Goal: Transaction & Acquisition: Book appointment/travel/reservation

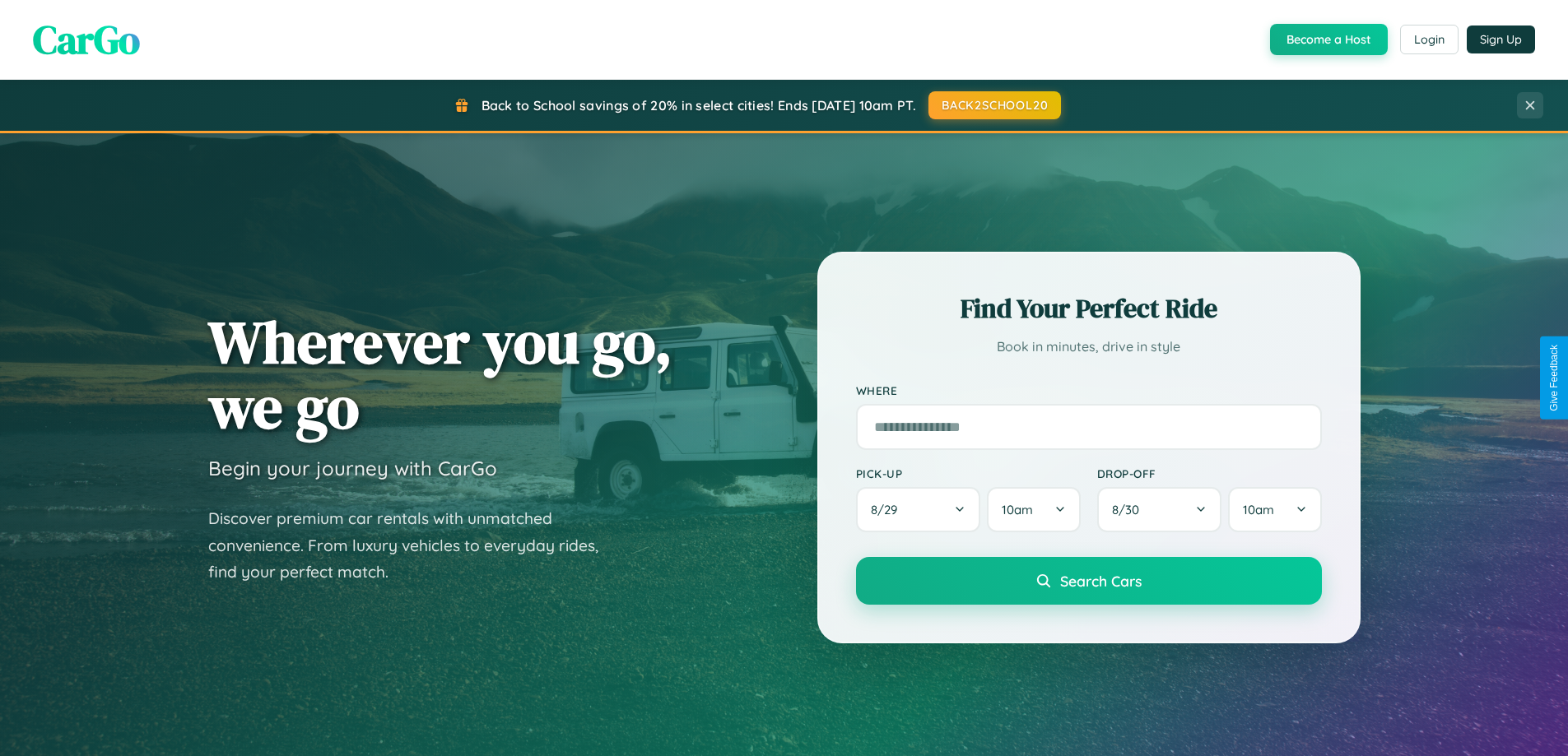
scroll to position [710, 0]
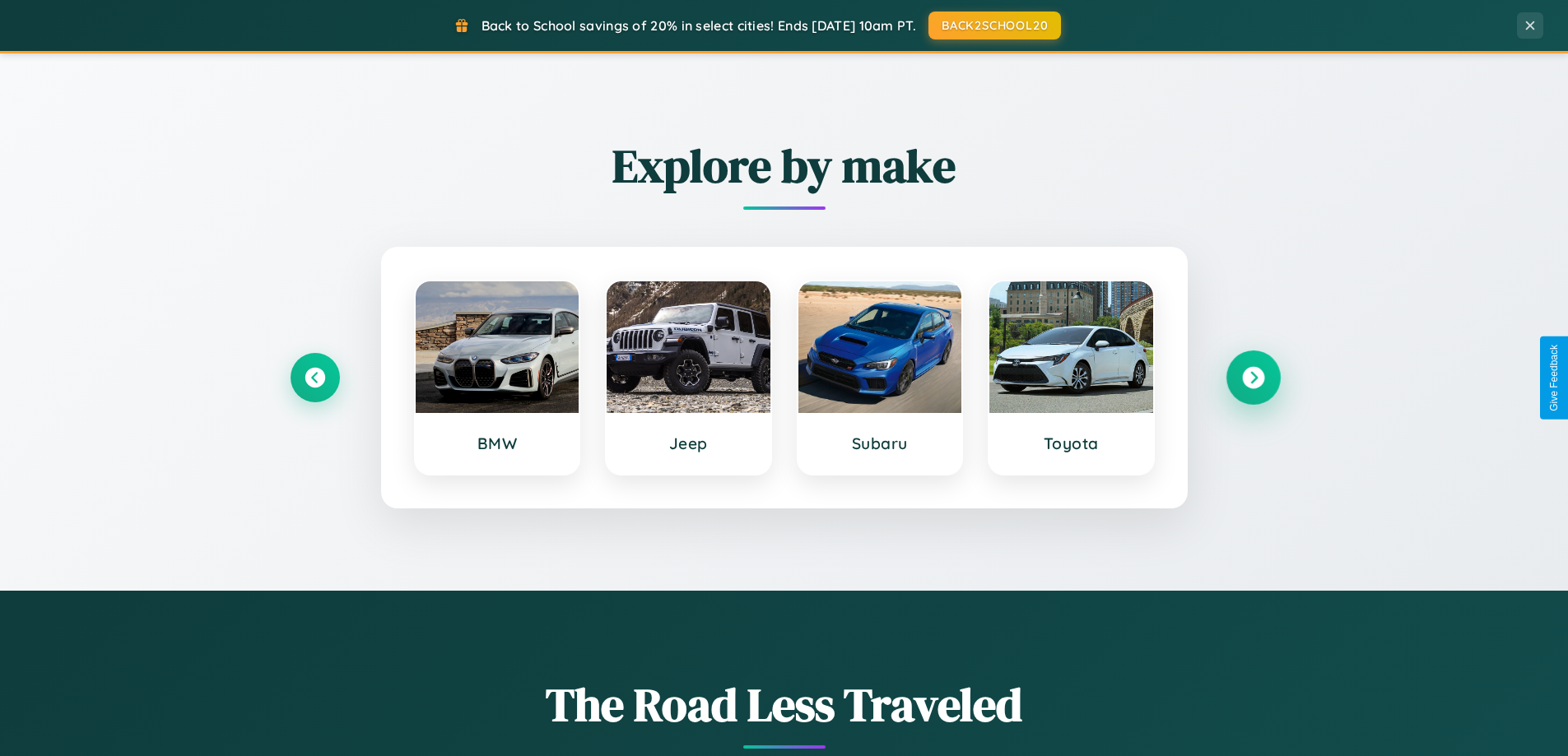
click at [1253, 378] on icon at bounding box center [1253, 378] width 23 height 23
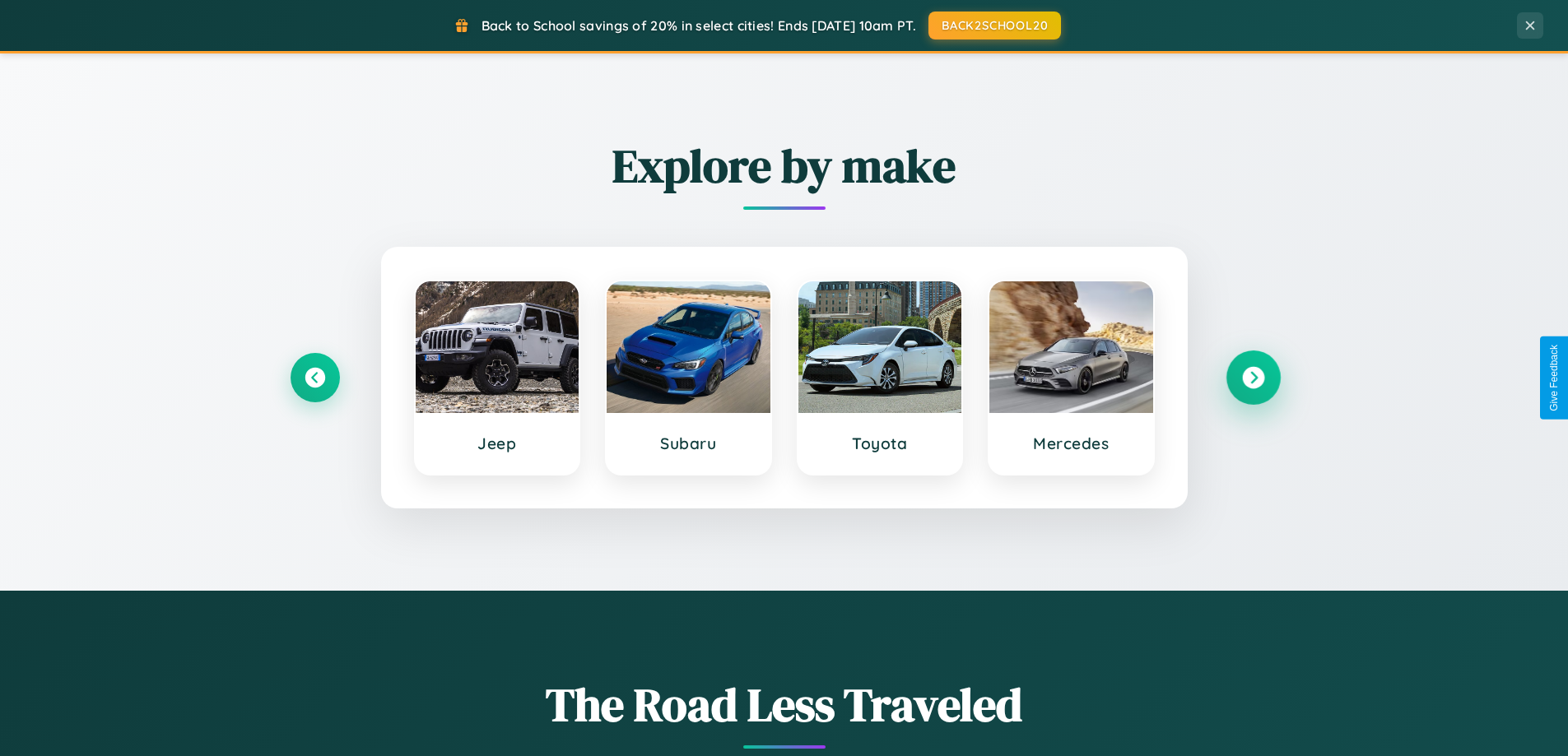
click at [1253, 378] on icon at bounding box center [1253, 378] width 23 height 23
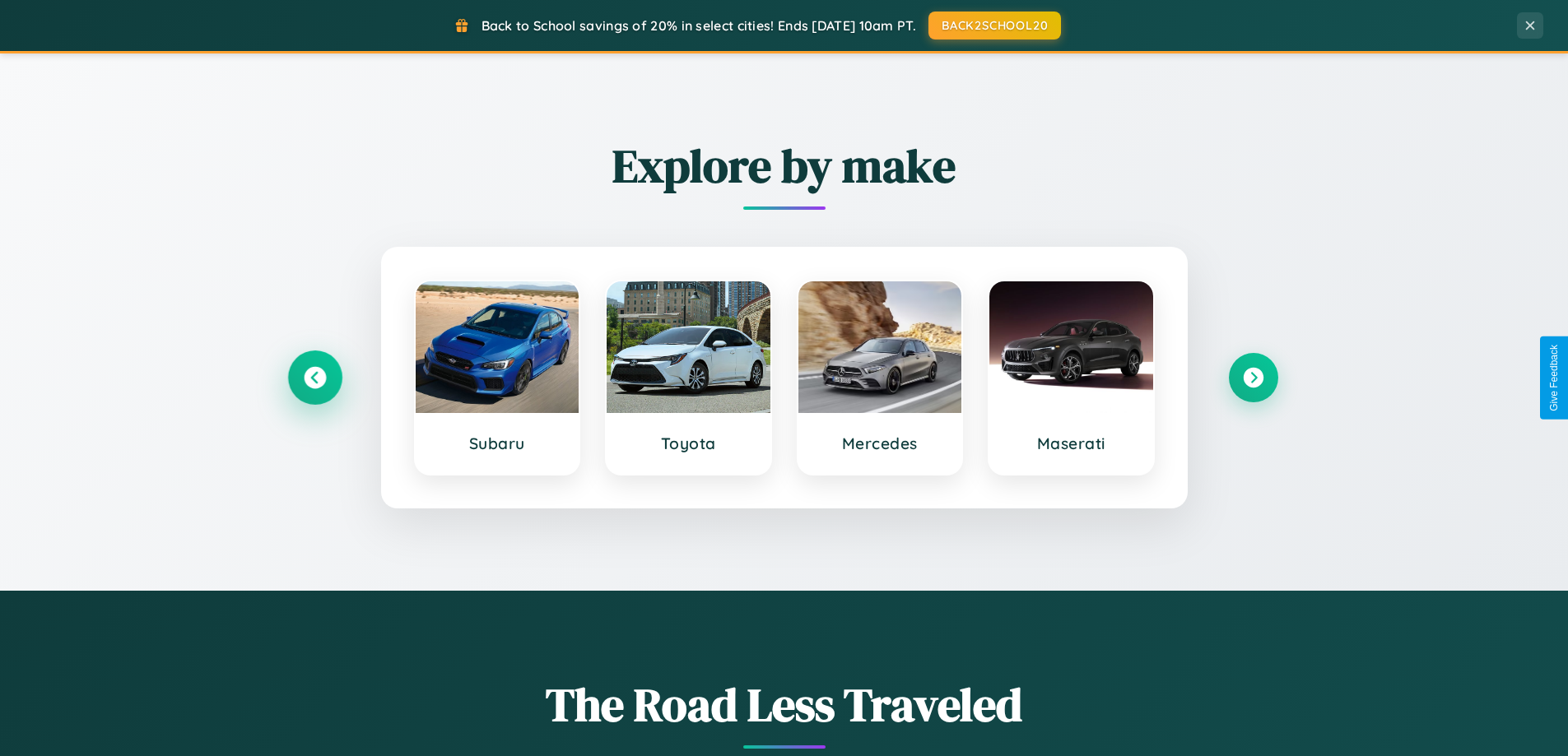
click at [314, 378] on icon at bounding box center [314, 378] width 23 height 23
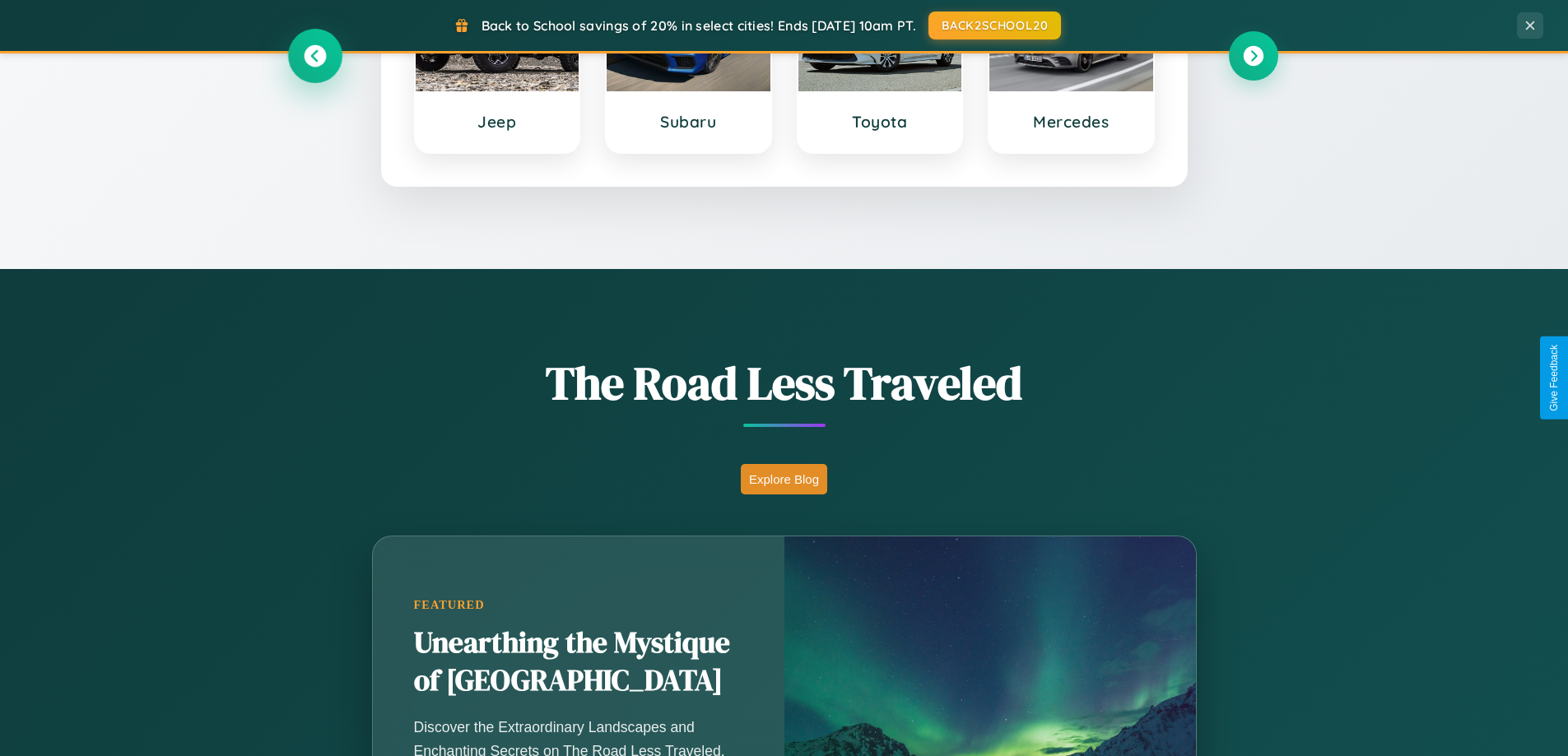
scroll to position [1132, 0]
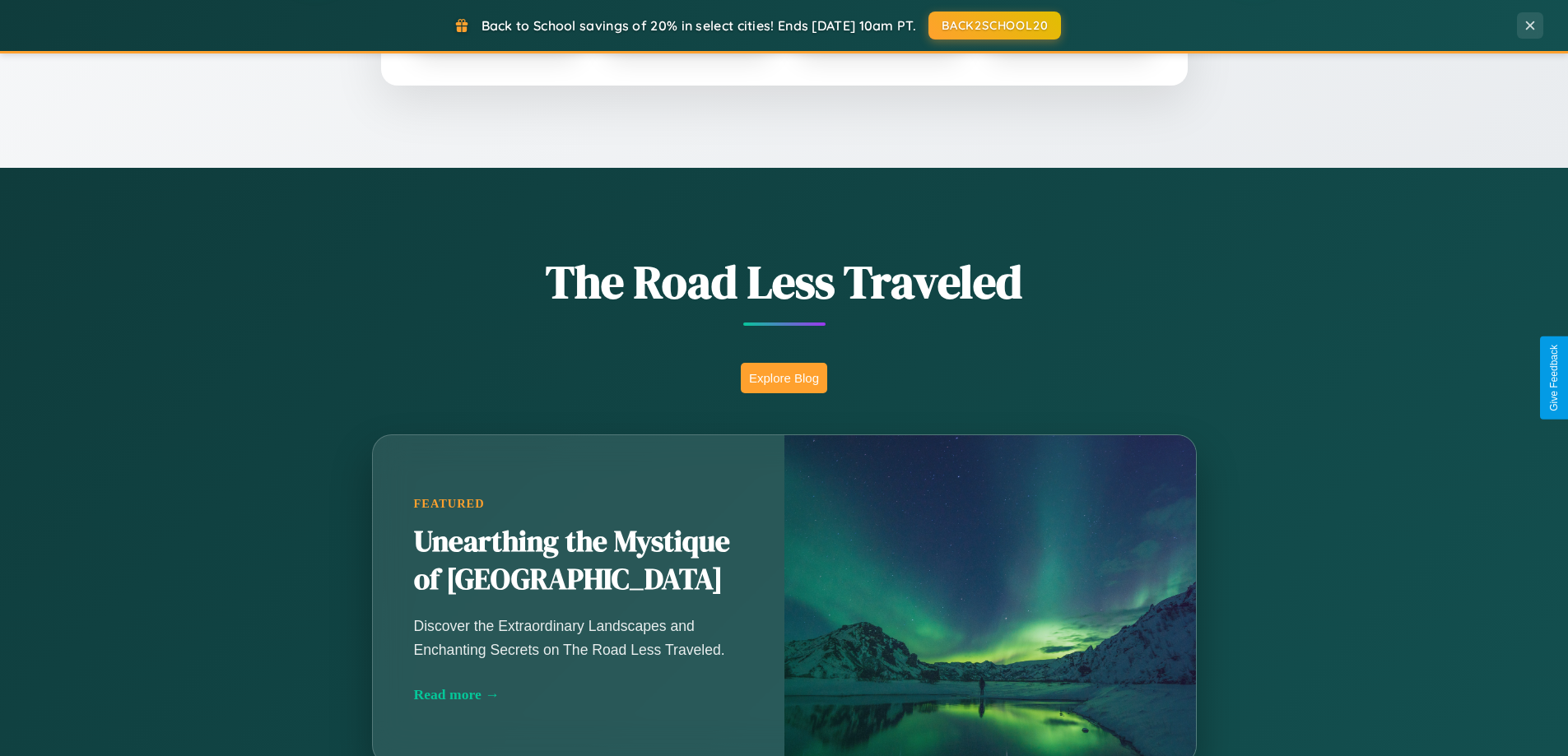
click at [784, 378] on button "Explore Blog" at bounding box center [784, 378] width 86 height 30
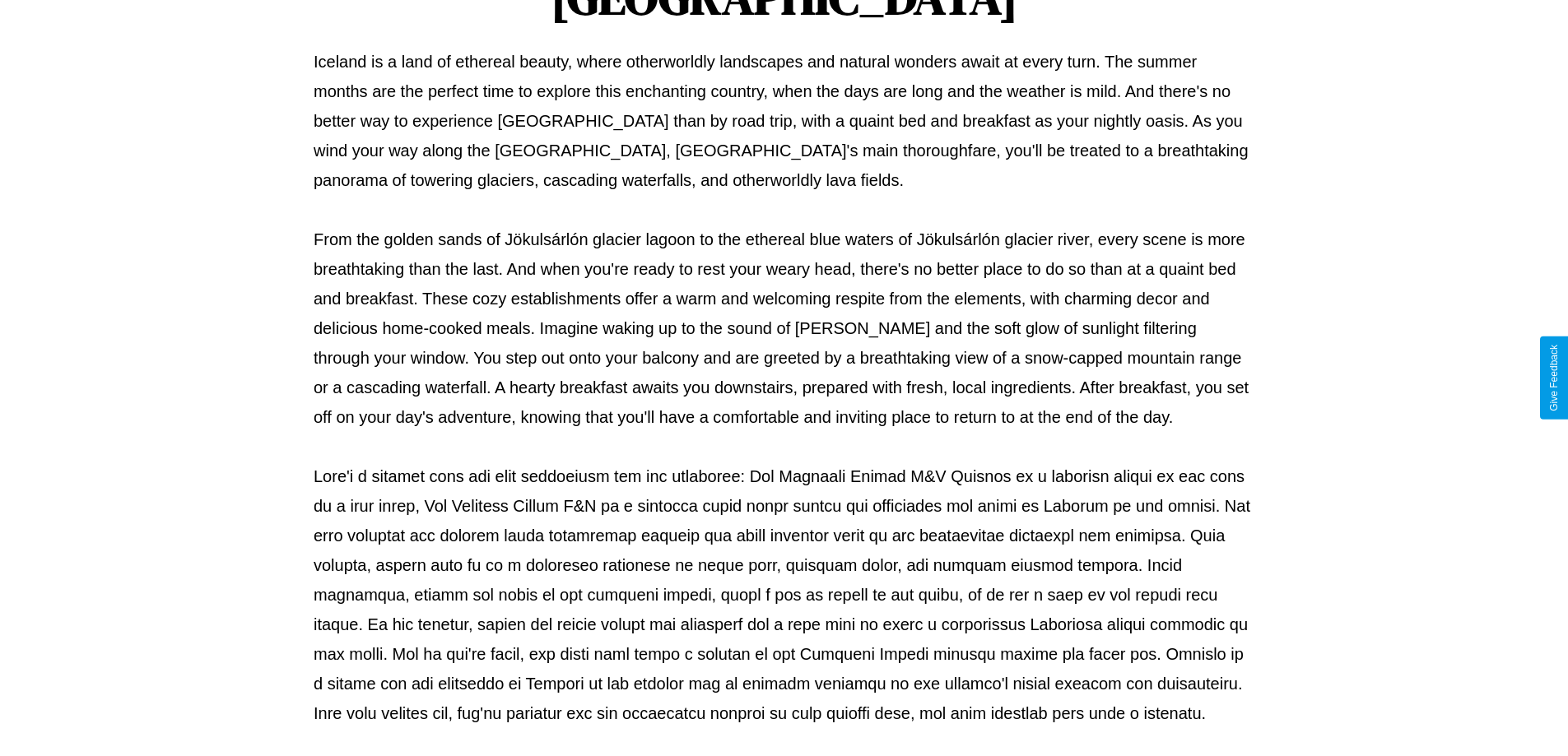
scroll to position [532, 0]
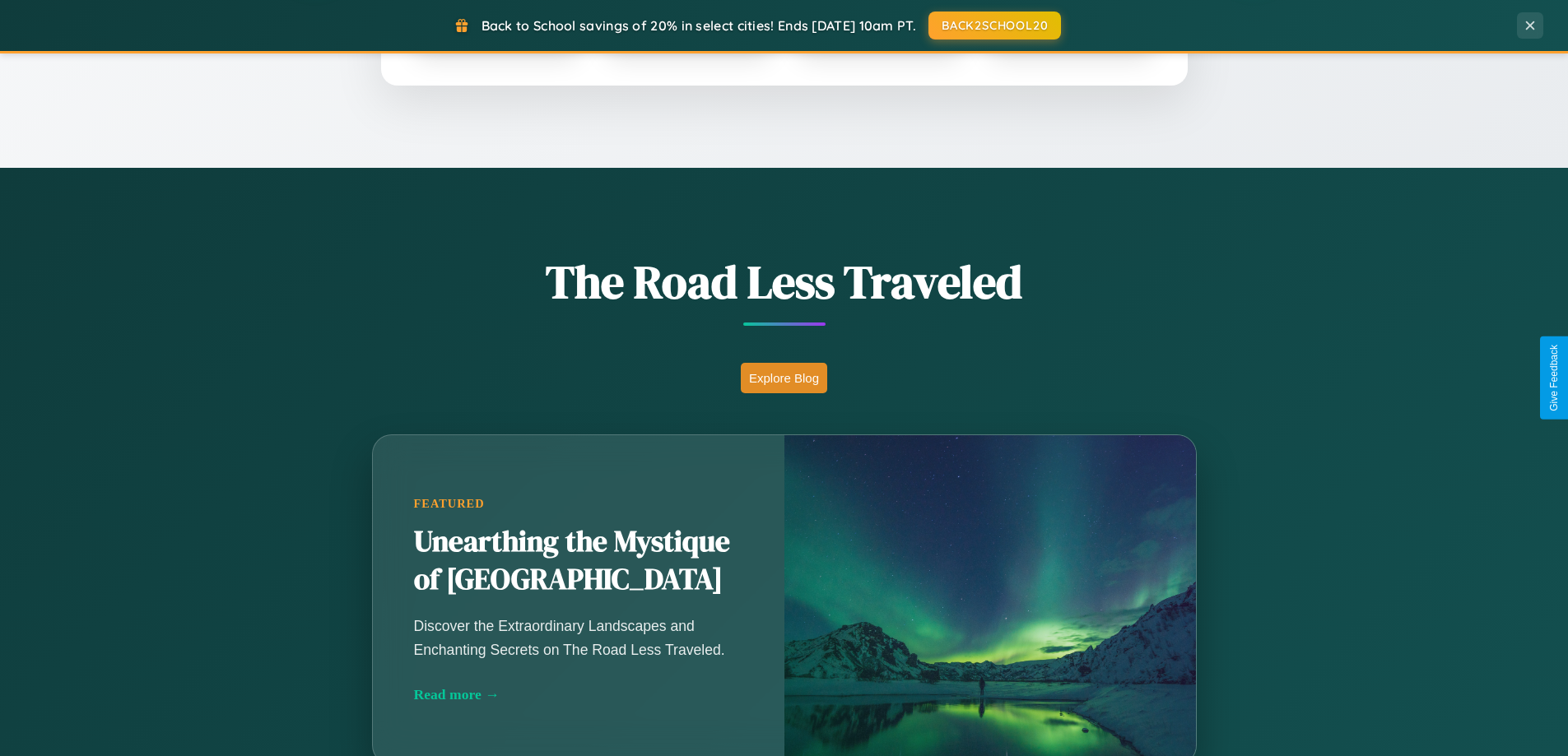
scroll to position [48, 0]
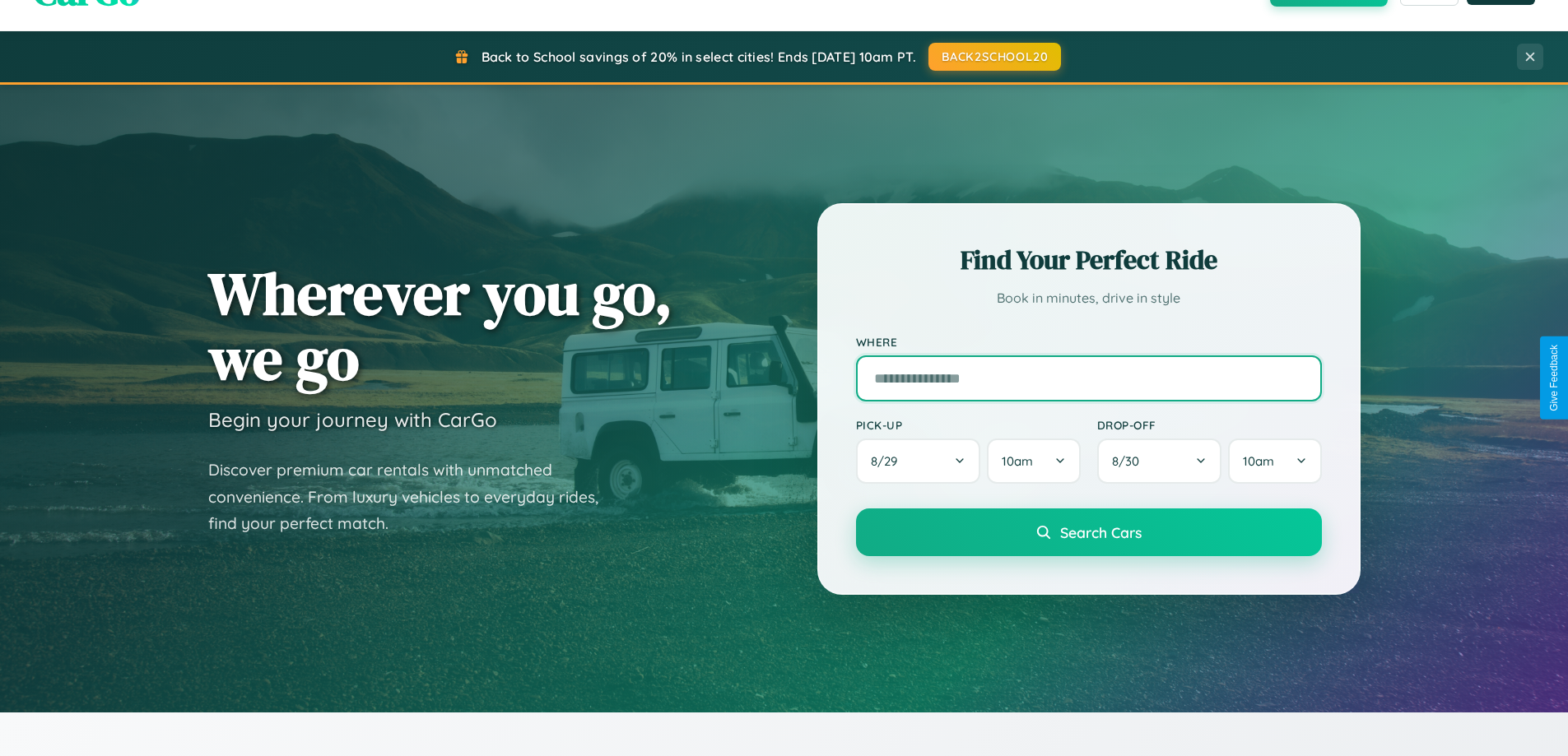
click at [1088, 378] on input "text" at bounding box center [1089, 378] width 465 height 46
type input "**********"
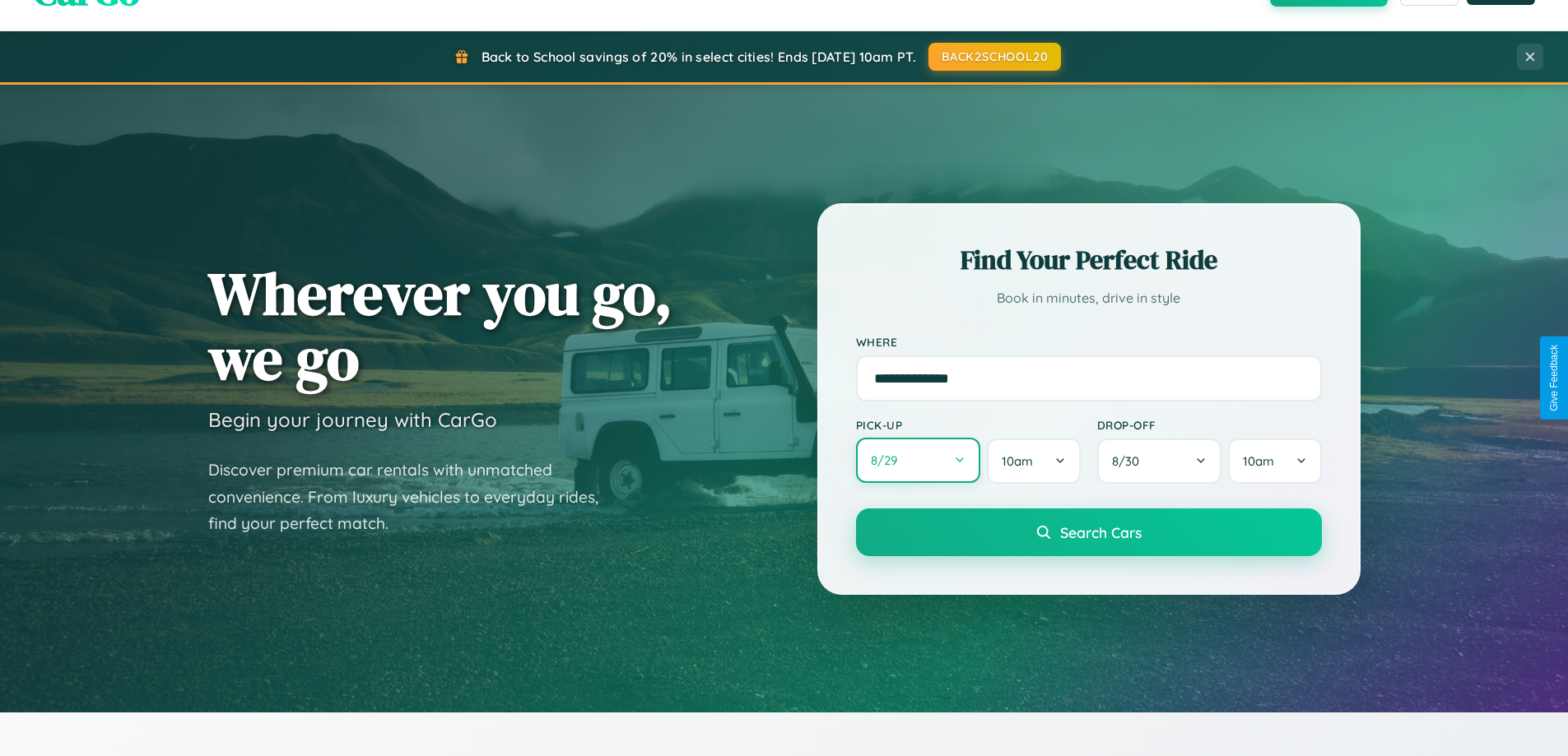
click at [918, 460] on button "8 / 29" at bounding box center [918, 460] width 125 height 45
select select "*"
select select "****"
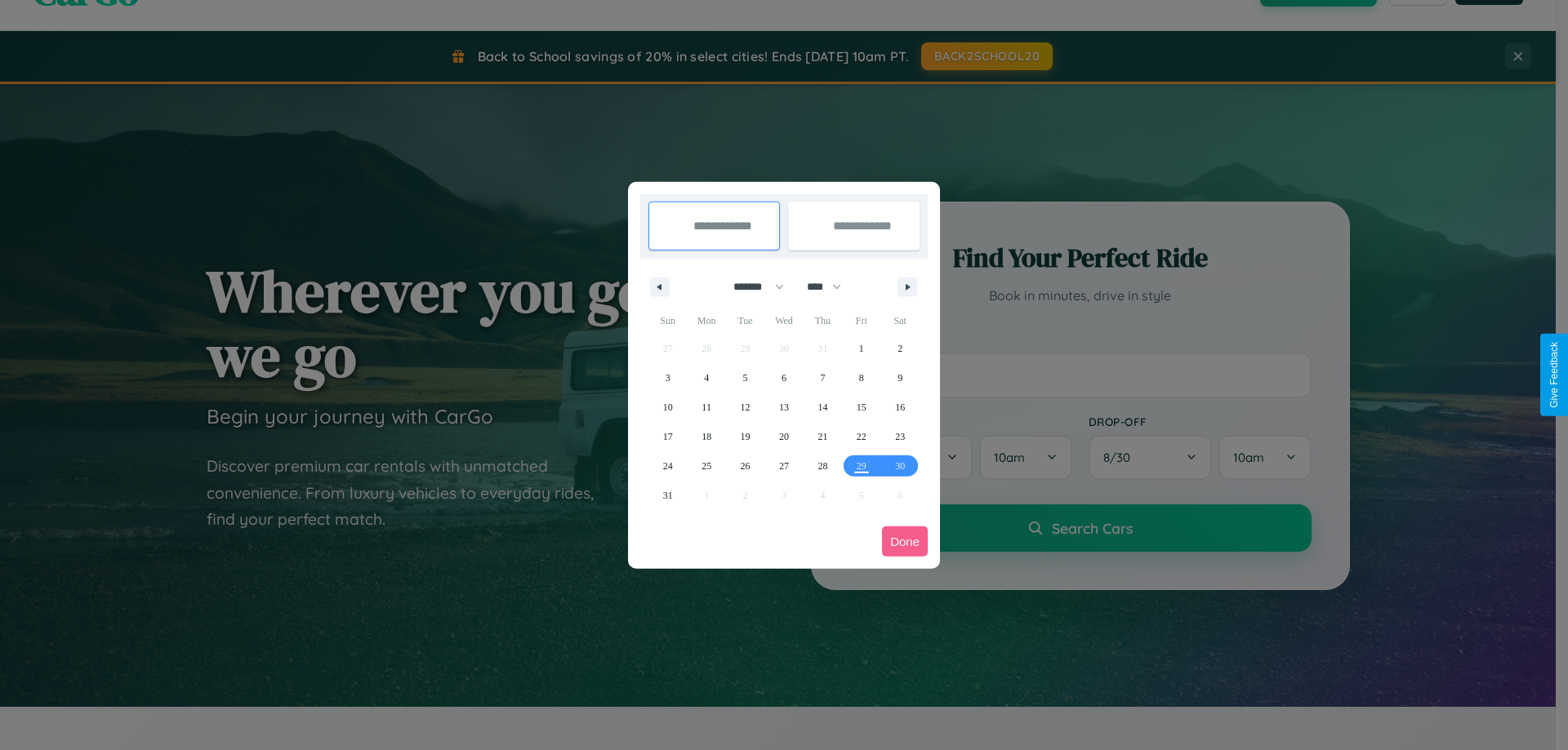
drag, startPoint x: 751, startPoint y: 286, endPoint x: 784, endPoint y: 327, distance: 52.6
click at [751, 286] on select "******* ******** ***** ***** *** **** **** ****** ********* ******* ******** **…" at bounding box center [755, 287] width 69 height 27
select select "*"
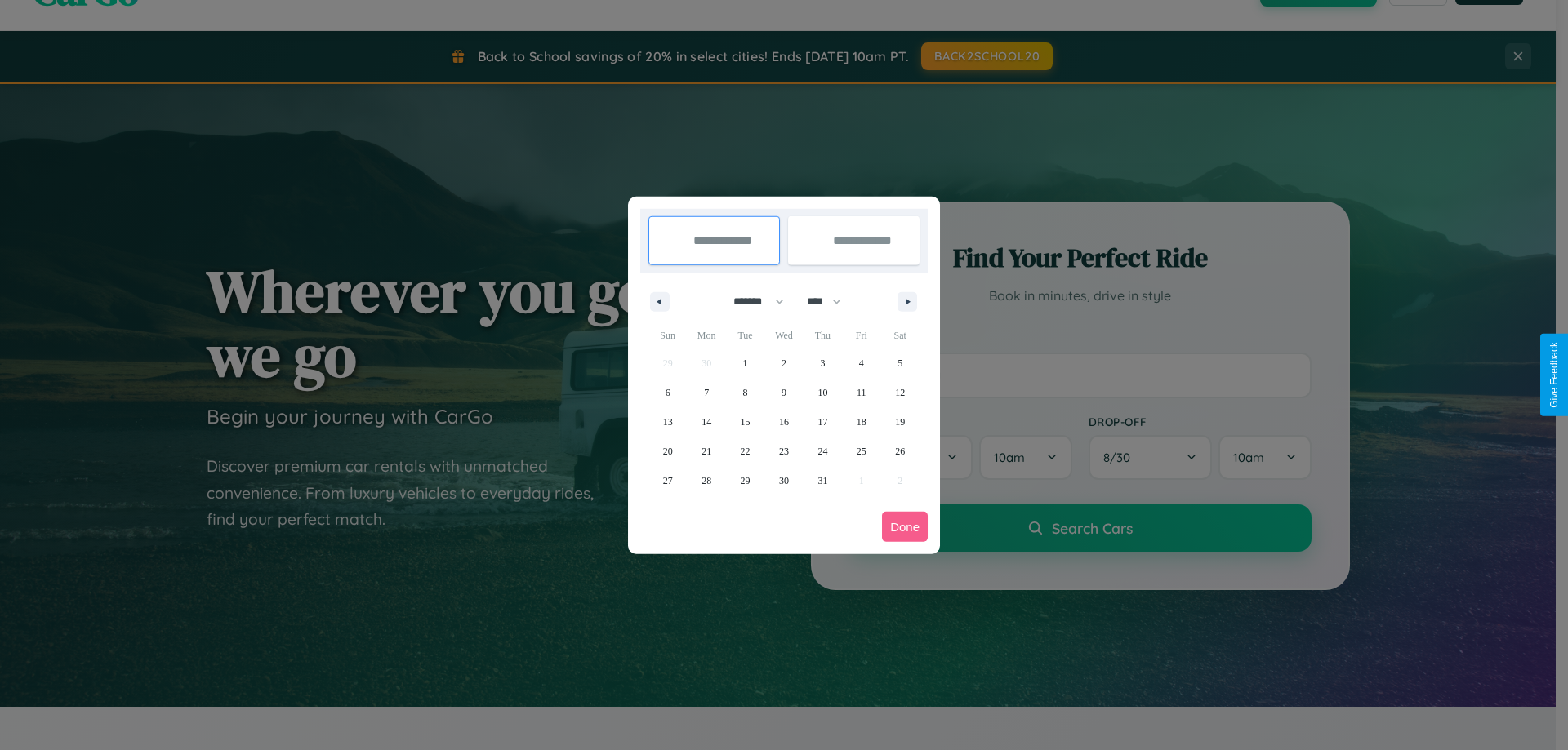
click at [831, 301] on select "**** **** **** **** **** **** **** **** **** **** **** **** **** **** **** ****…" at bounding box center [823, 302] width 49 height 27
select select "****"
click at [668, 422] on span "12" at bounding box center [669, 422] width 10 height 29
type input "**********"
click at [745, 451] on span "21" at bounding box center [746, 451] width 10 height 29
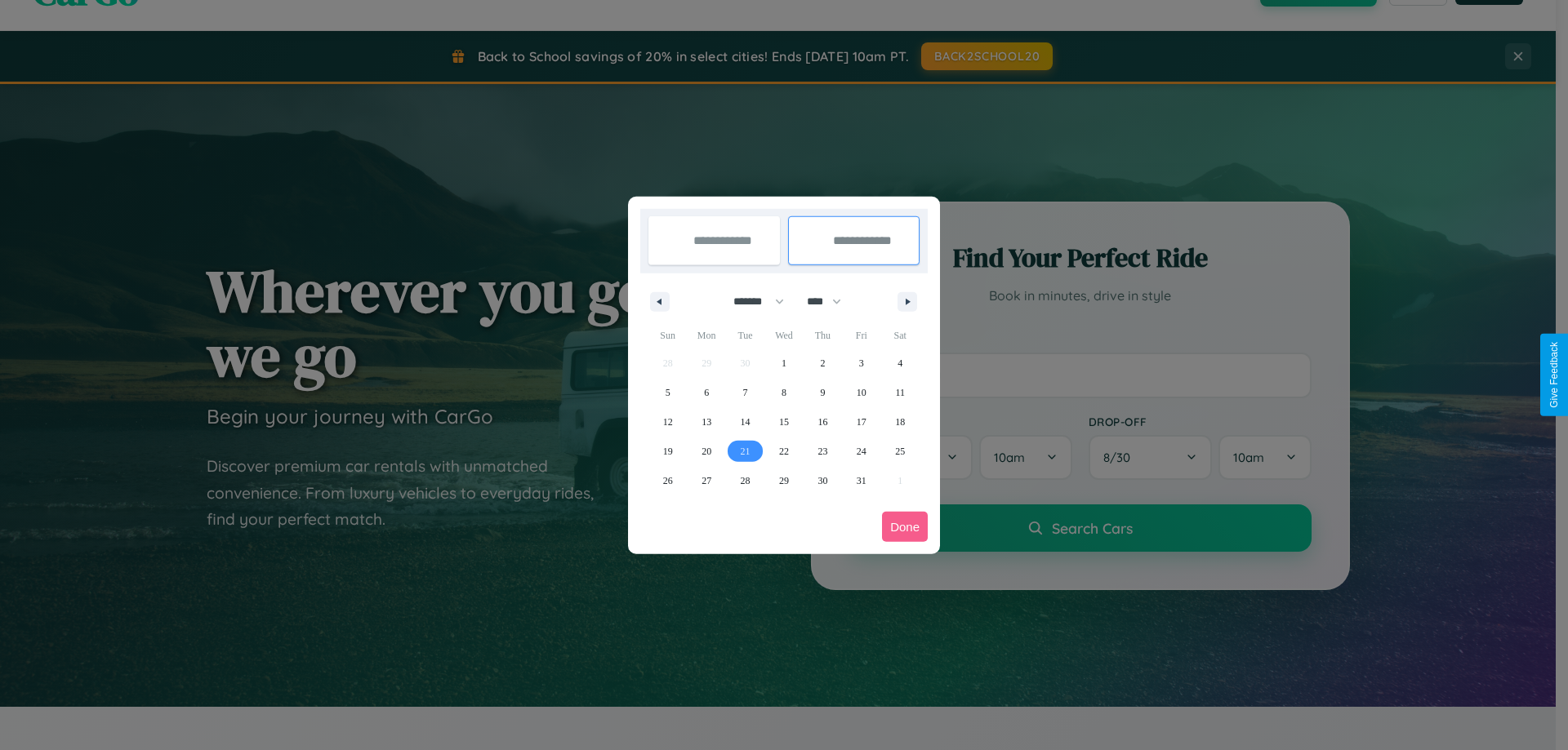
type input "**********"
click at [905, 527] on button "Done" at bounding box center [904, 527] width 46 height 30
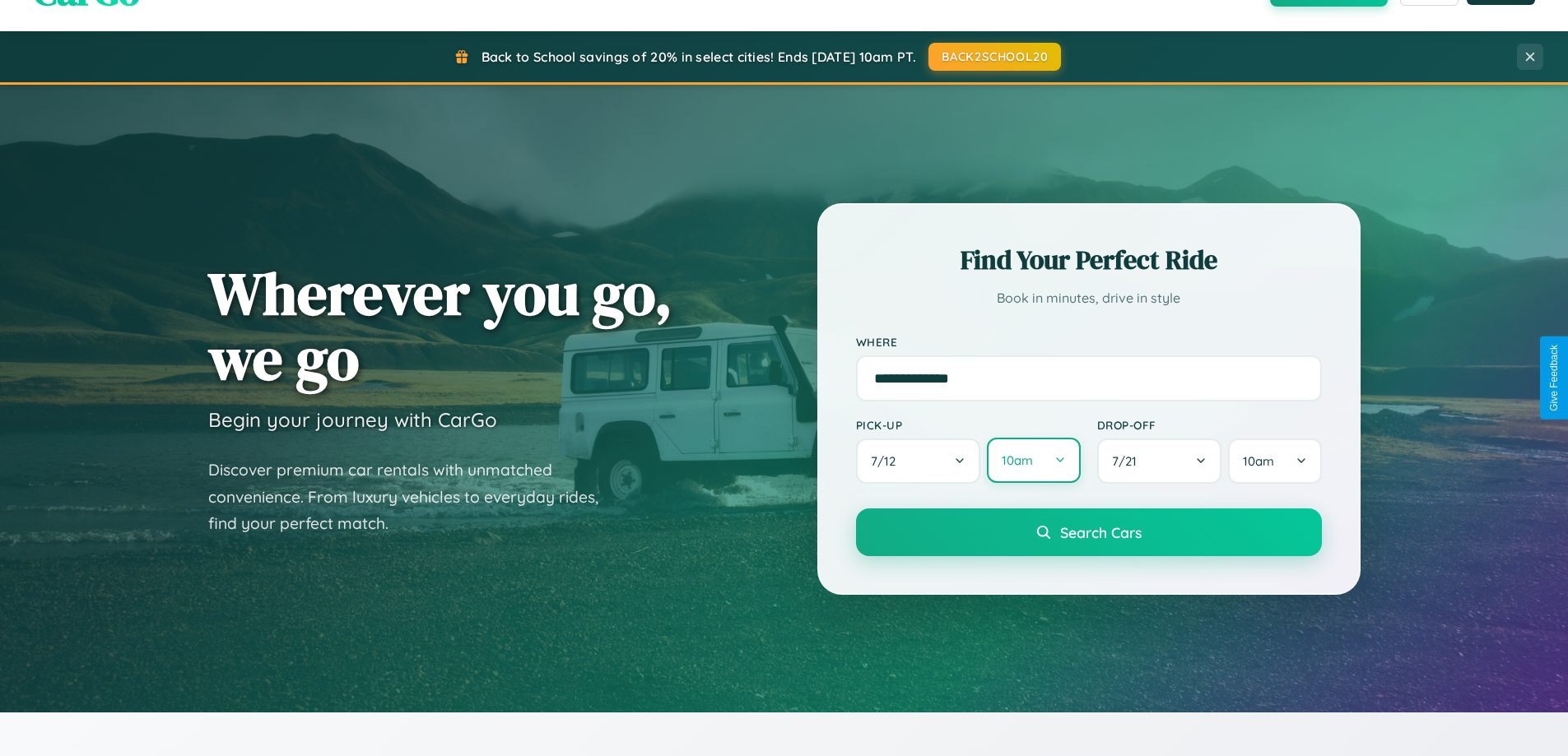
click at [1033, 460] on button "10am" at bounding box center [1033, 460] width 93 height 45
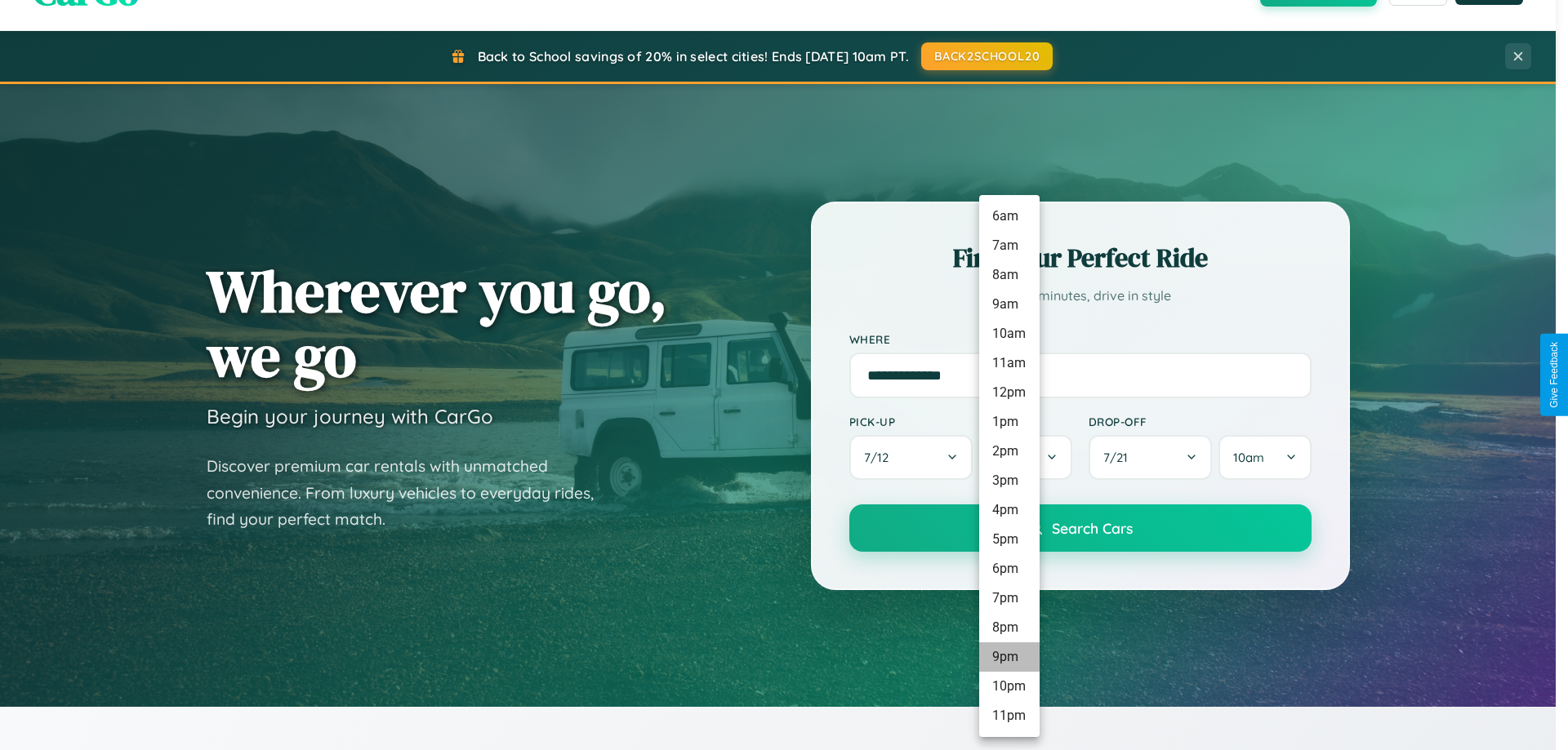
click at [1009, 657] on li "9pm" at bounding box center [1010, 657] width 60 height 29
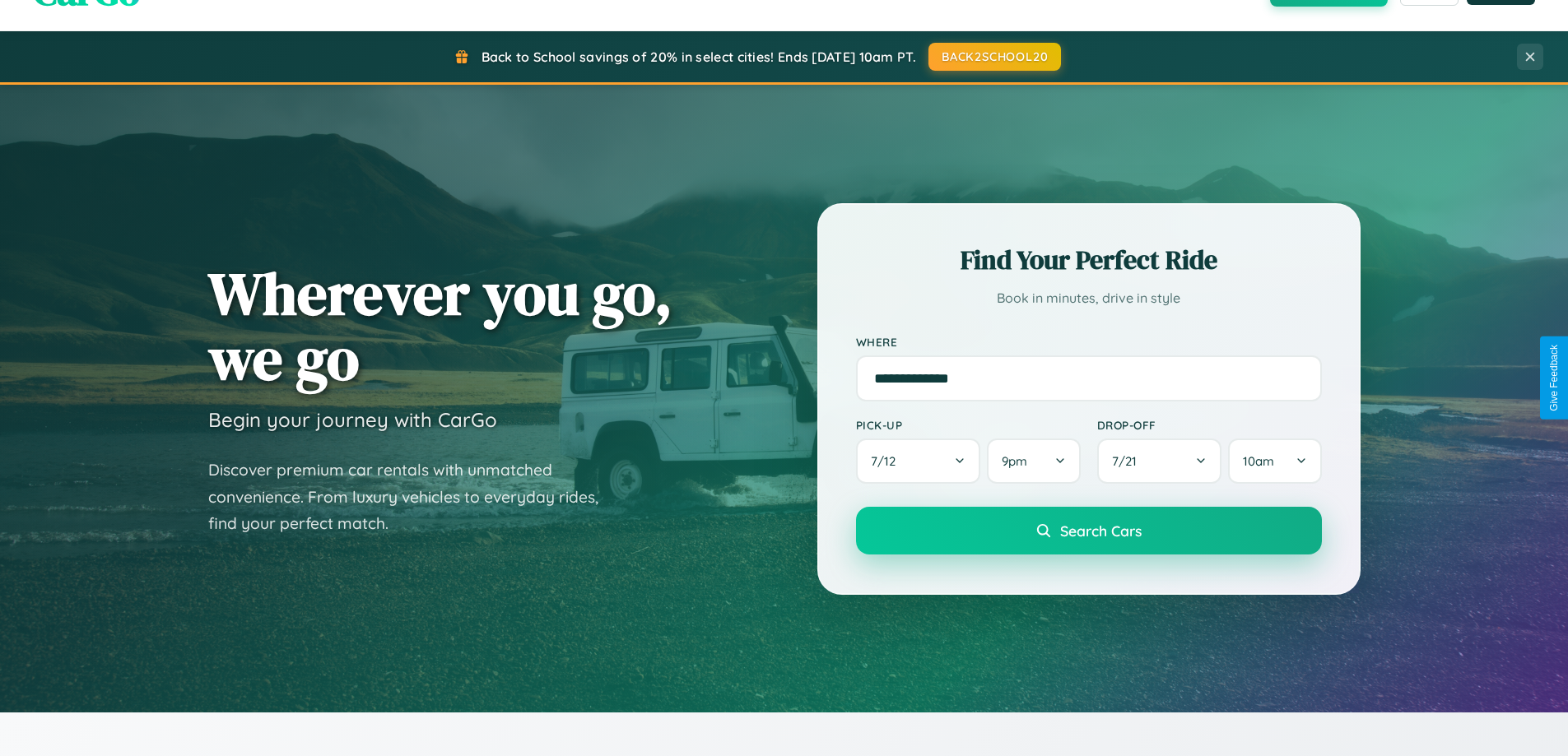
click at [1088, 532] on span "Search Cars" at bounding box center [1101, 530] width 81 height 18
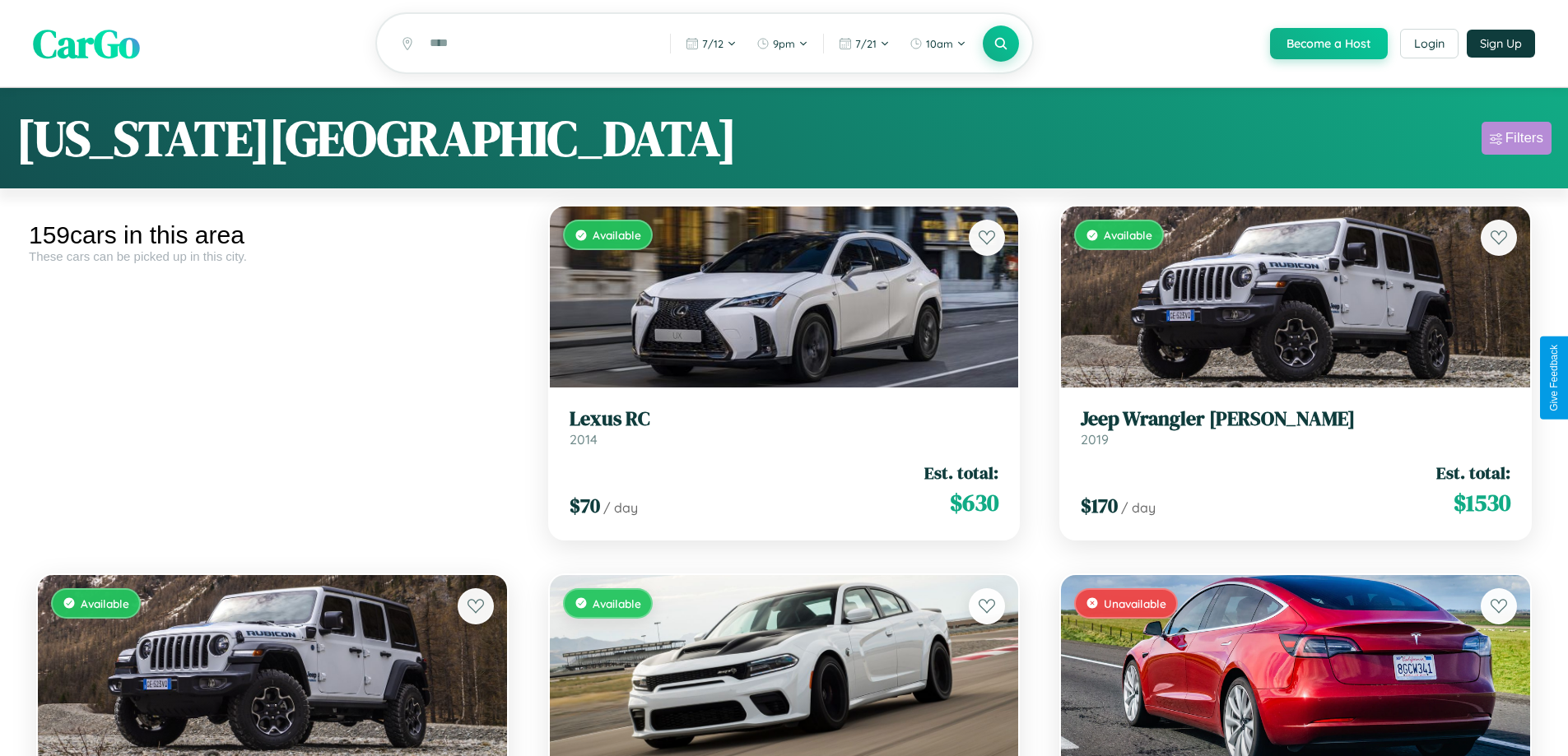
click at [1516, 140] on div "Filters" at bounding box center [1524, 137] width 38 height 17
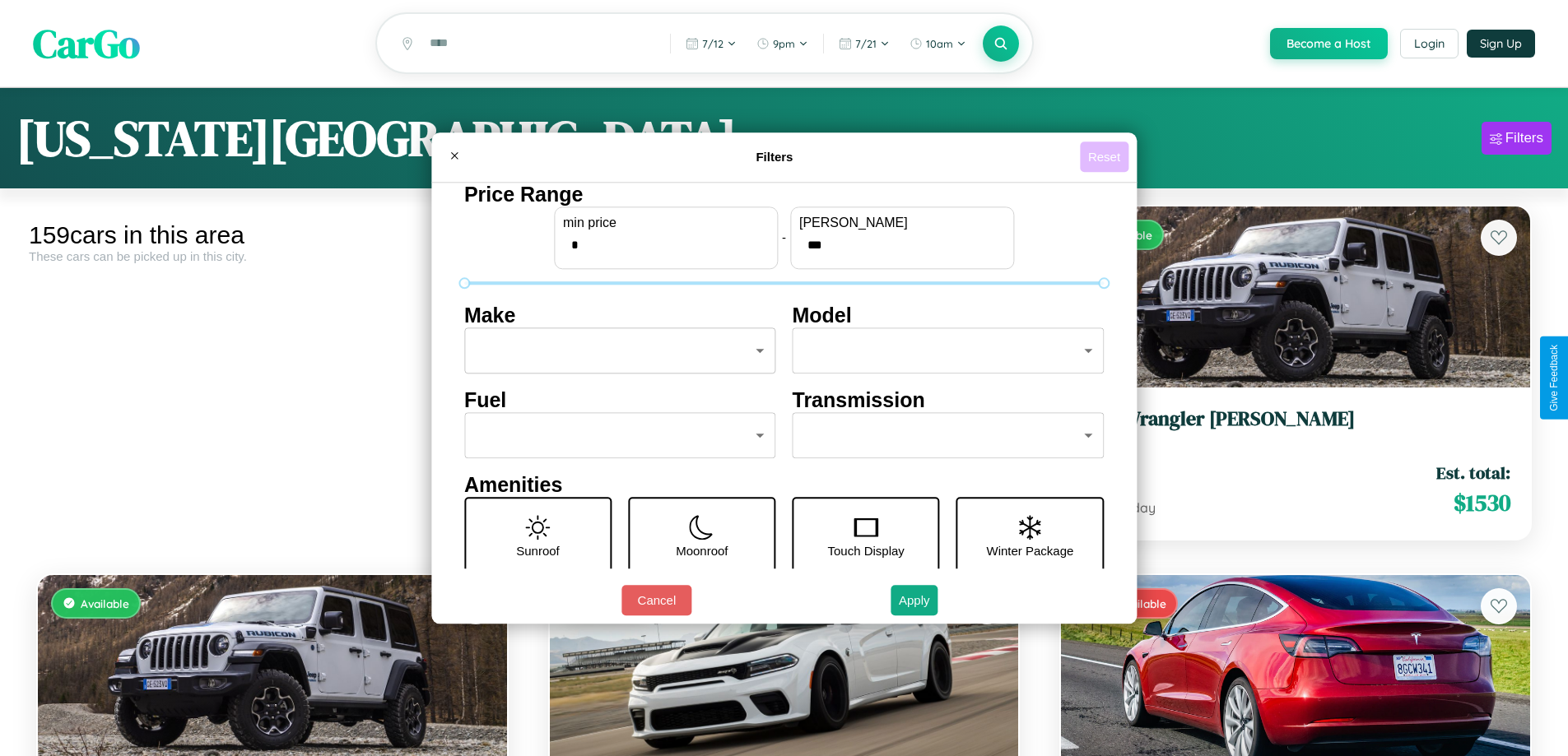
click at [1107, 156] on button "Reset" at bounding box center [1104, 156] width 48 height 30
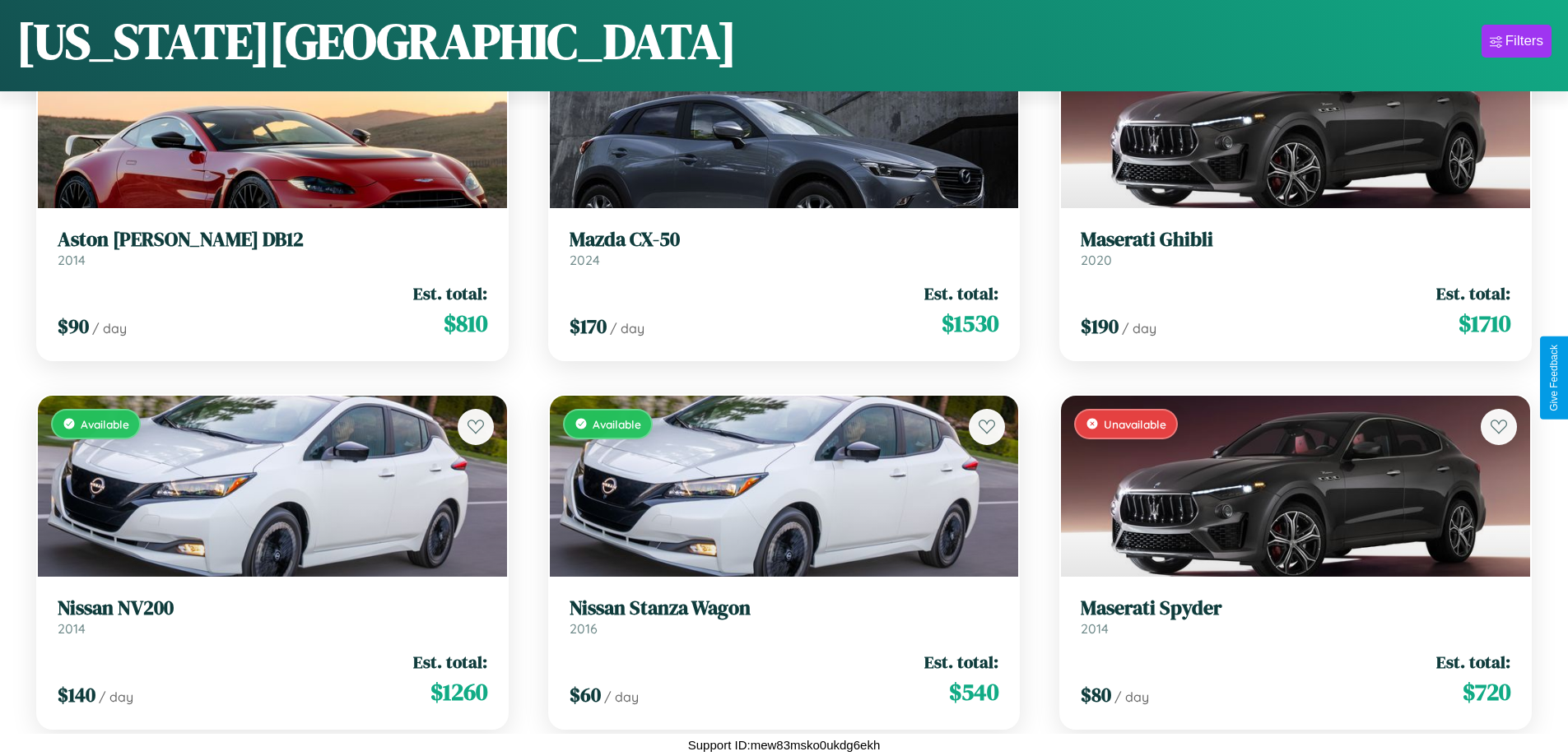
scroll to position [17183, 0]
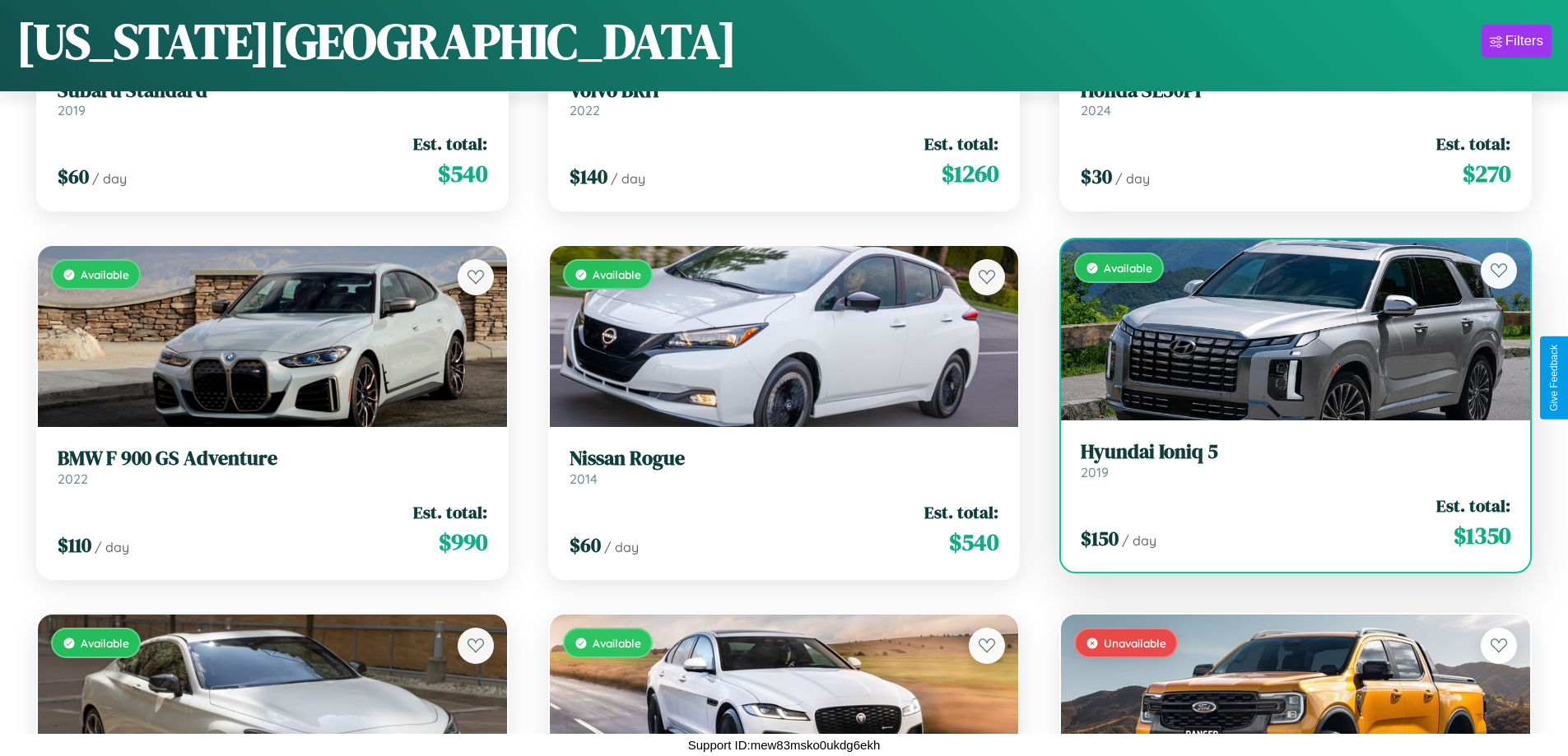
click at [1284, 464] on link "Hyundai Ioniq 5 2019" at bounding box center [1296, 459] width 430 height 40
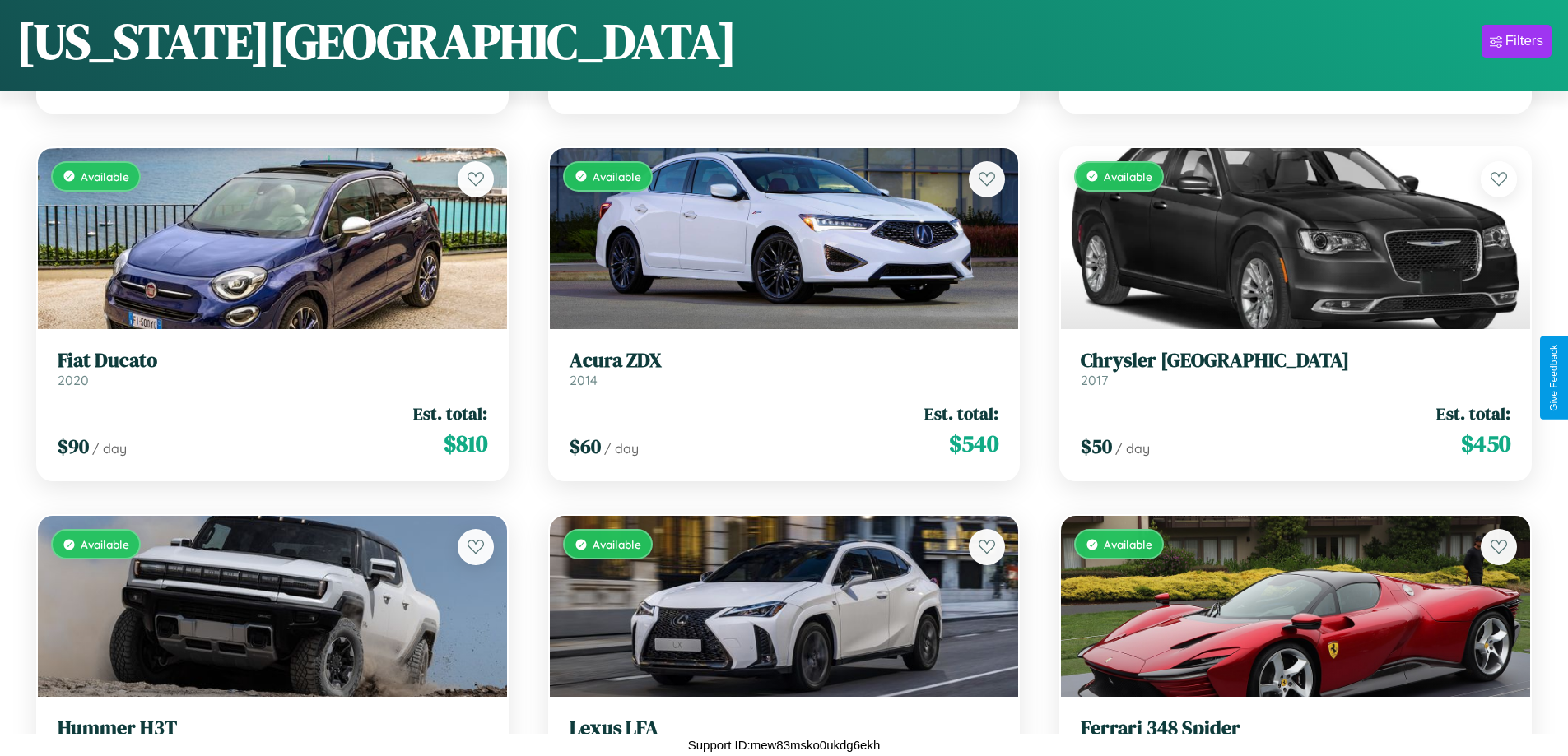
scroll to position [5759, 0]
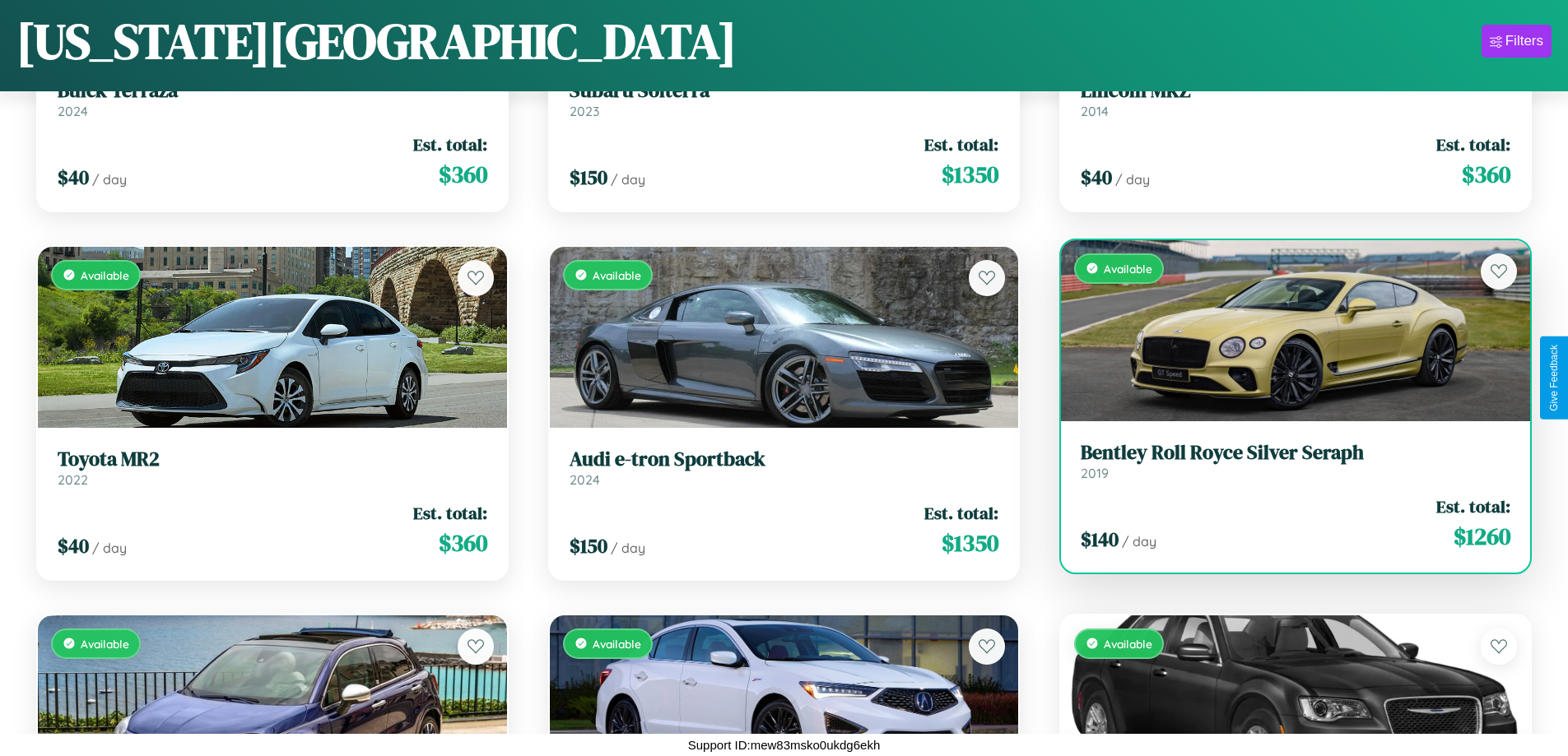
click at [1284, 460] on h3 "Bentley Roll Royce Silver Seraph" at bounding box center [1296, 453] width 430 height 24
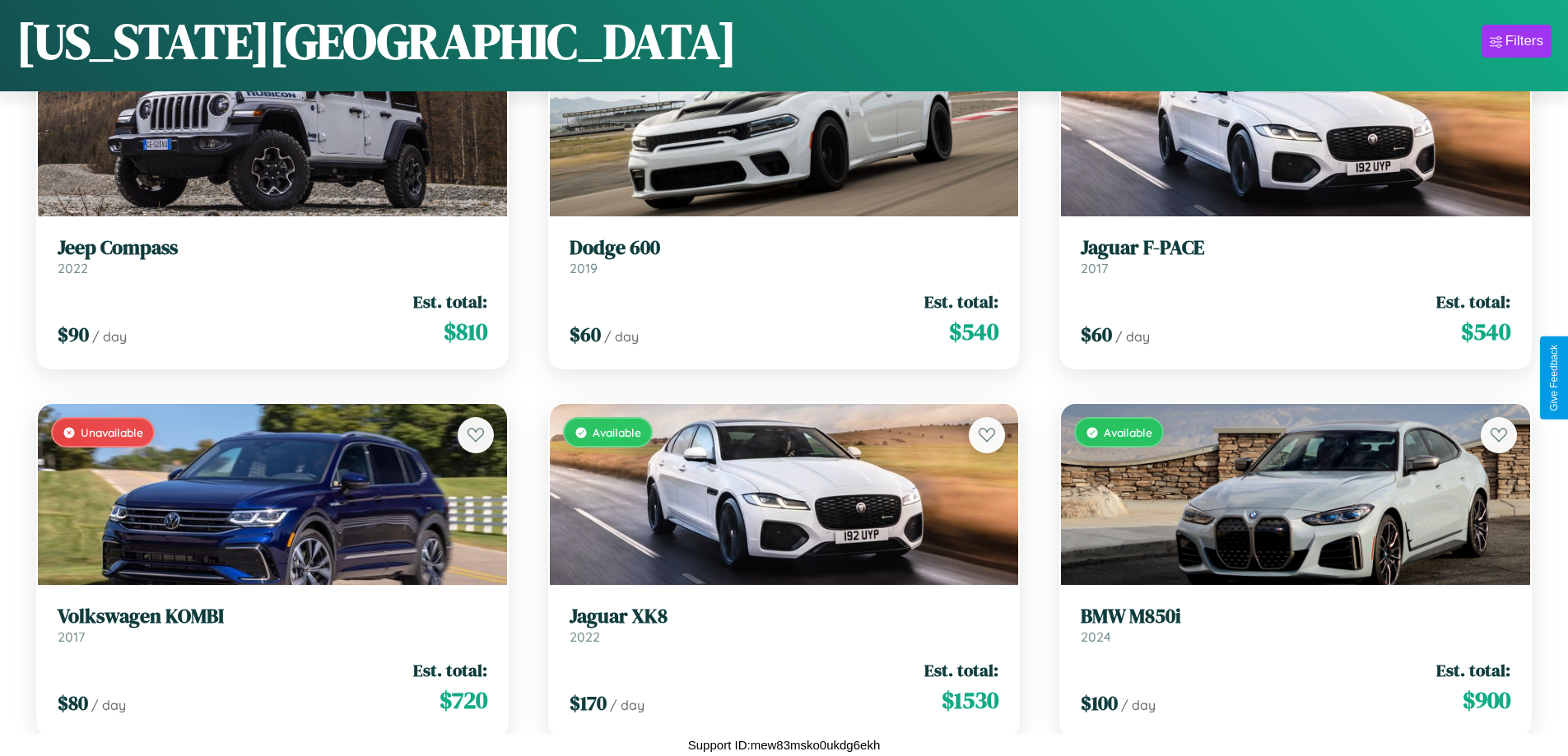
scroll to position [10918, 0]
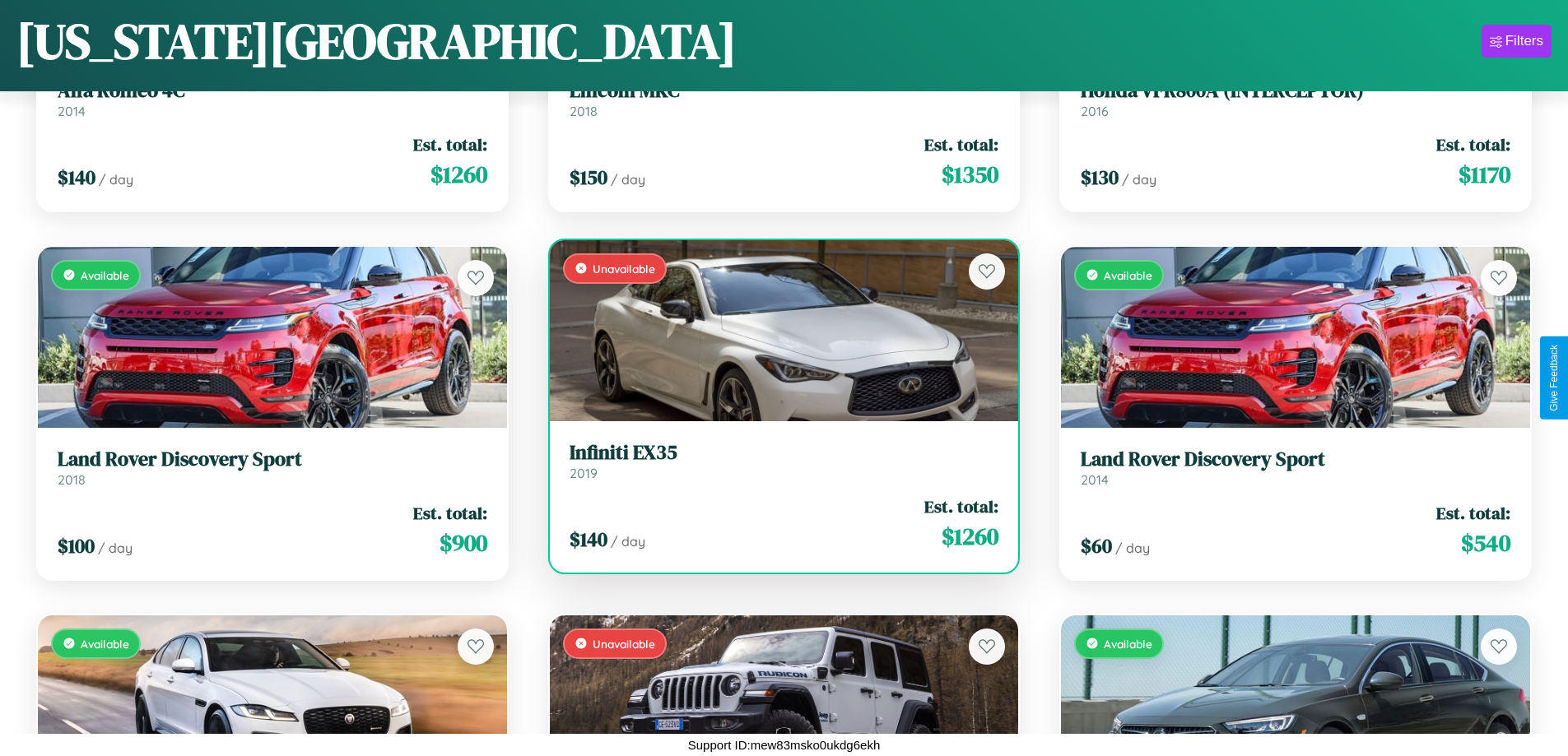
click at [777, 460] on h3 "Infiniti EX35" at bounding box center [784, 453] width 430 height 24
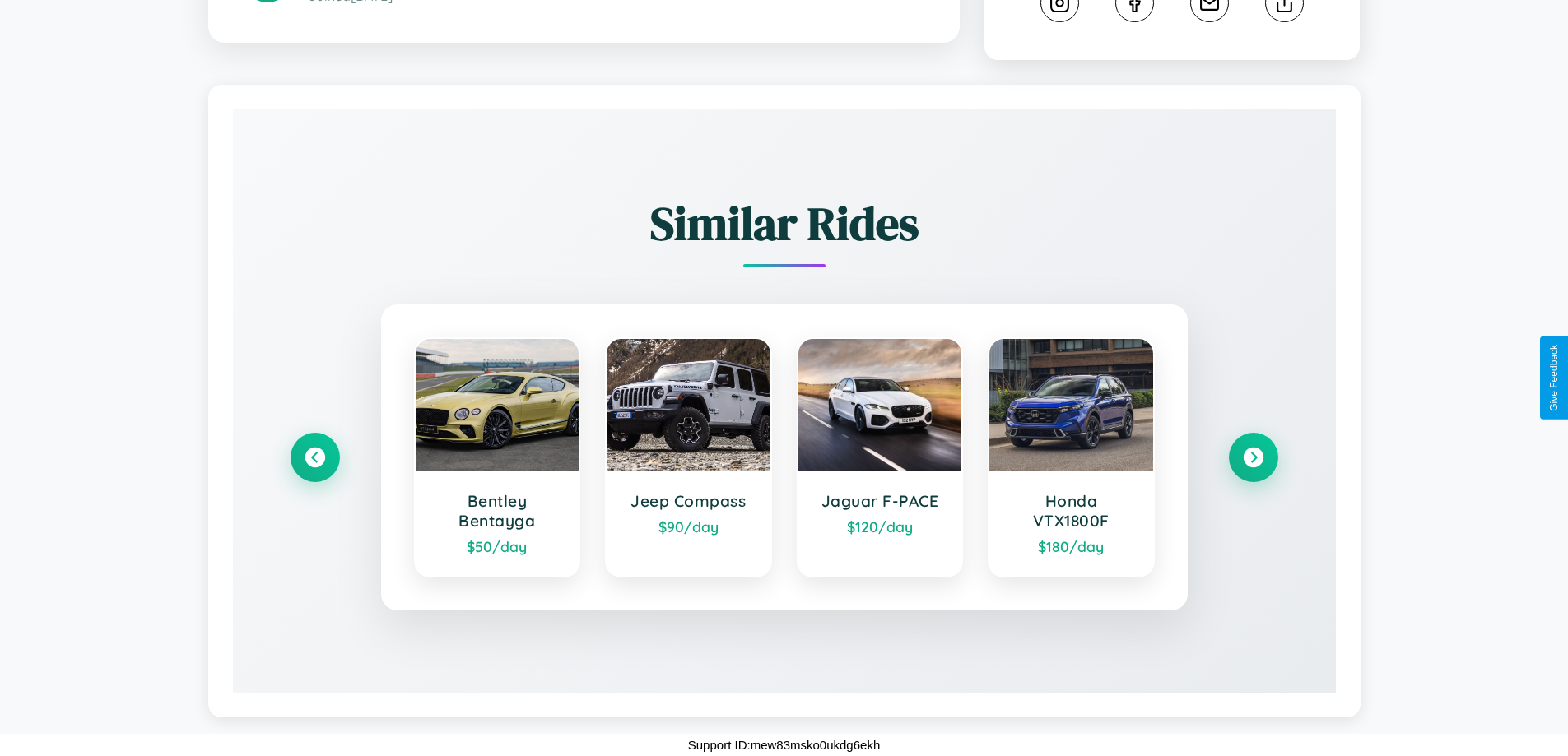
scroll to position [933, 0]
click at [1253, 458] on icon at bounding box center [1253, 458] width 23 height 23
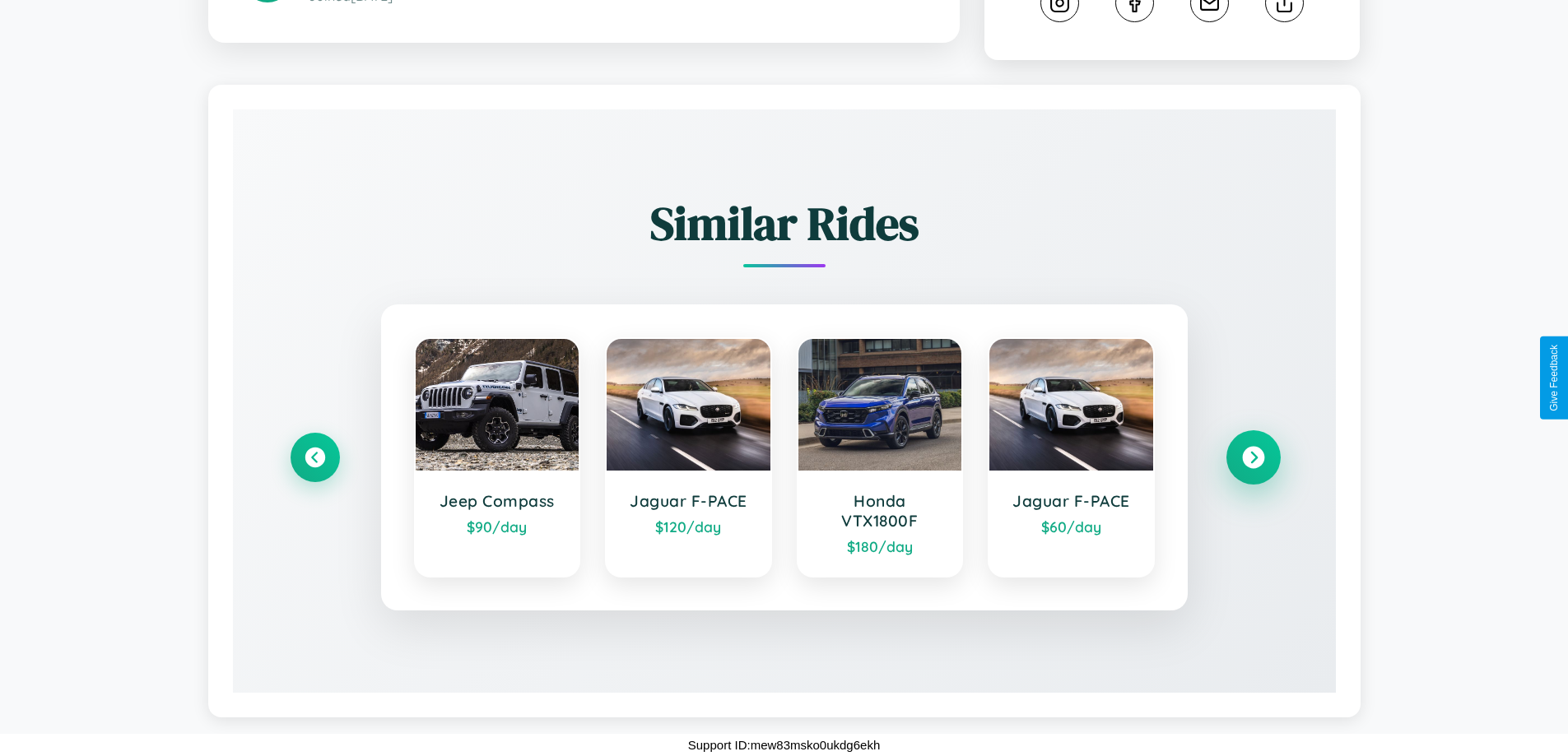
click at [1253, 458] on icon at bounding box center [1253, 458] width 23 height 23
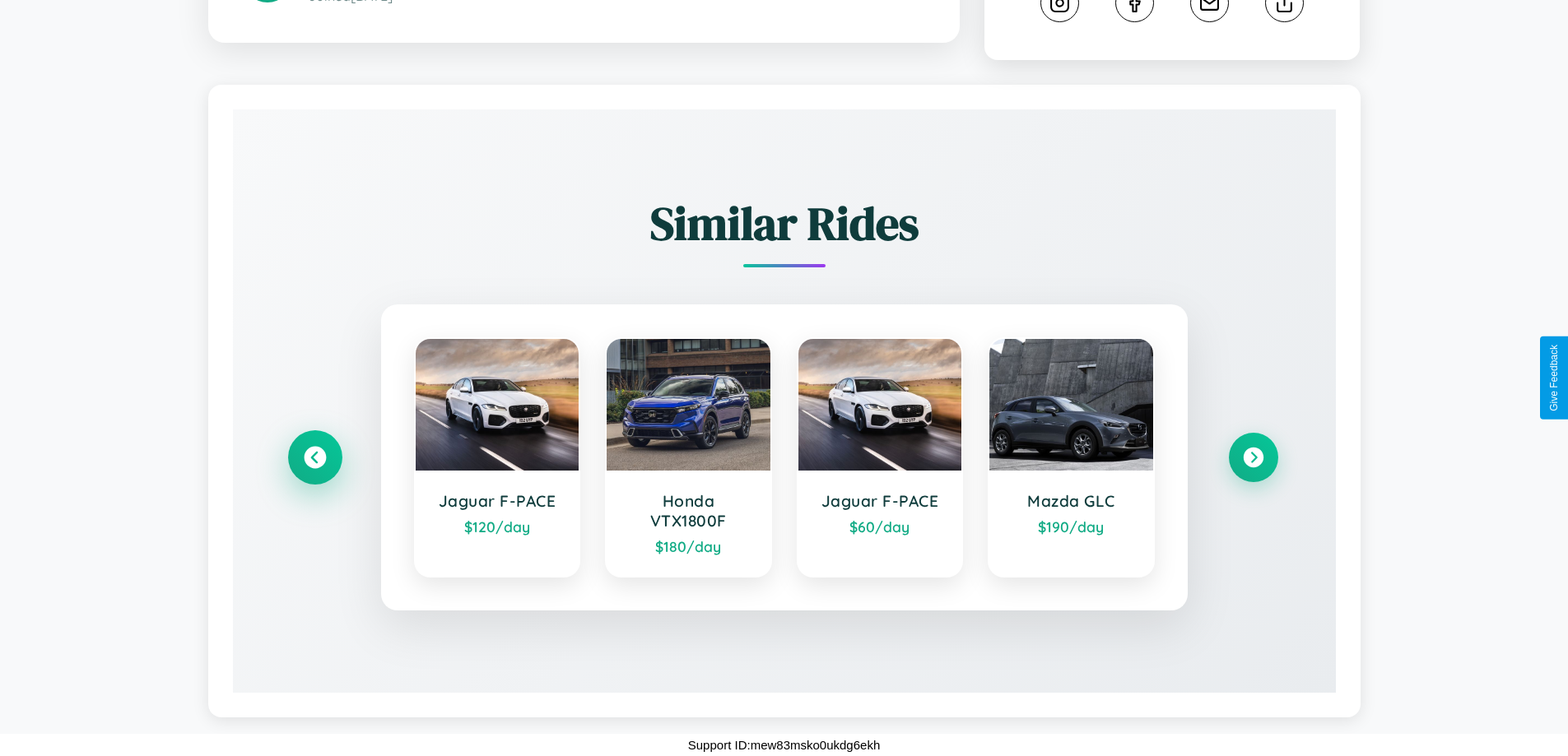
click at [314, 458] on icon at bounding box center [314, 458] width 23 height 23
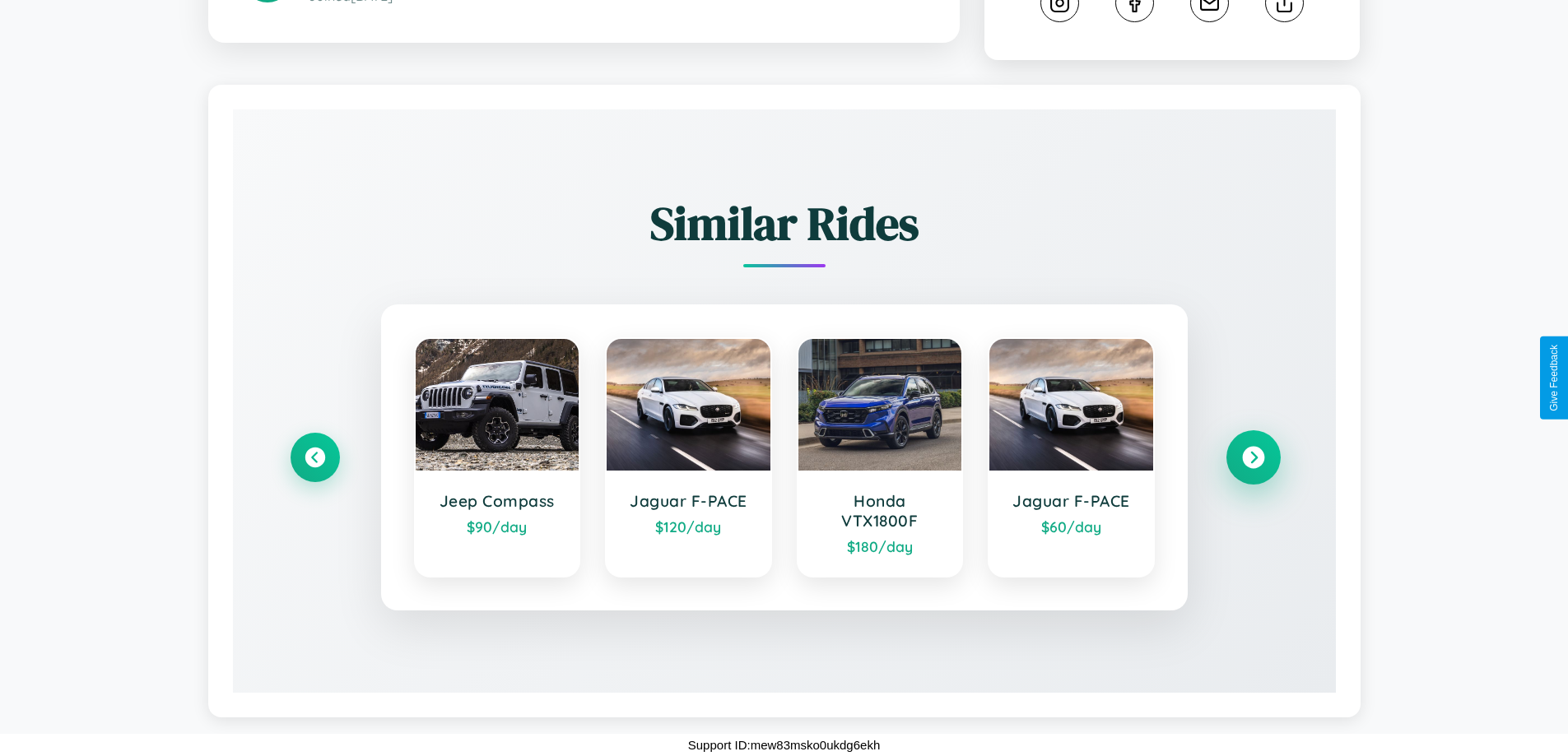
click at [1253, 458] on icon at bounding box center [1253, 458] width 23 height 23
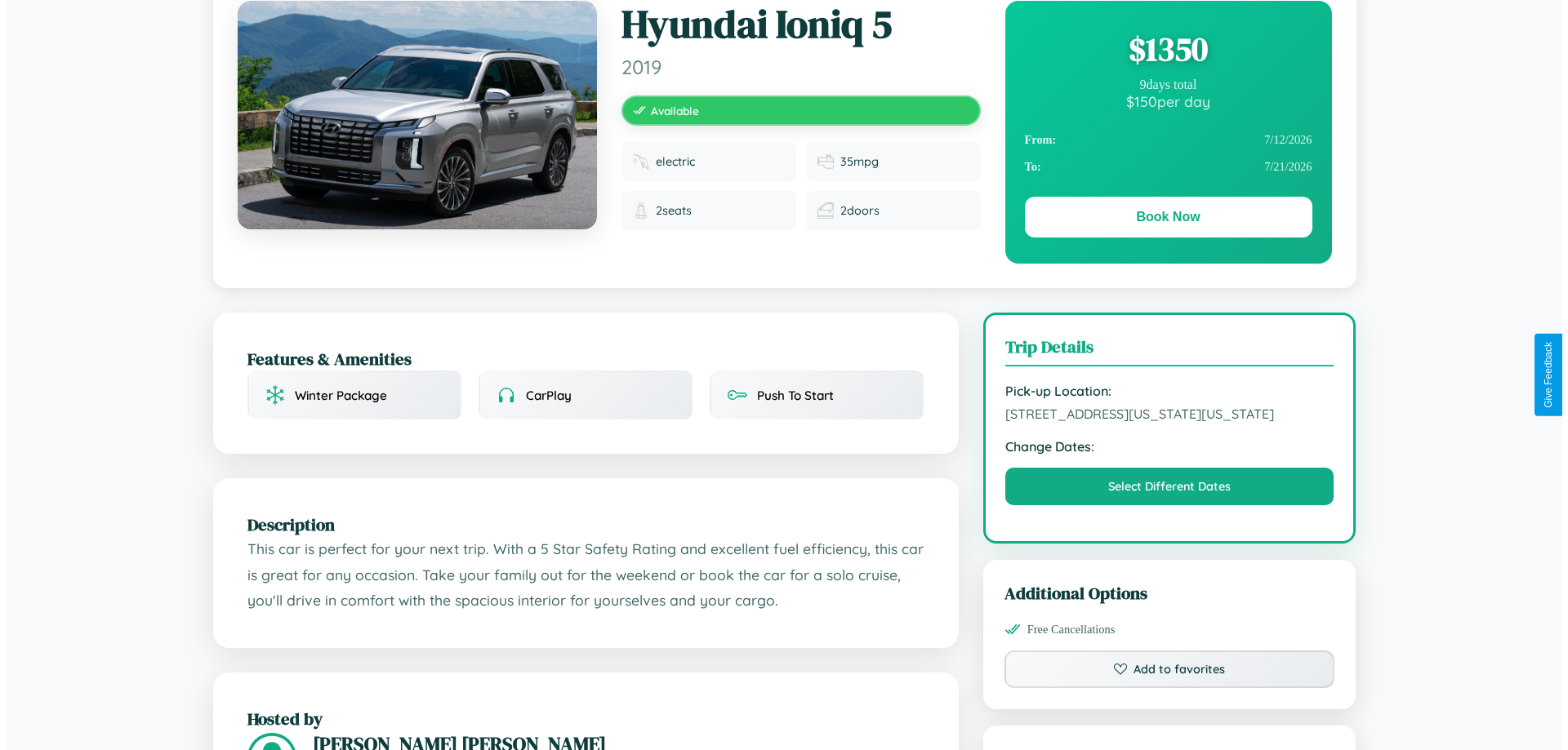
scroll to position [0, 0]
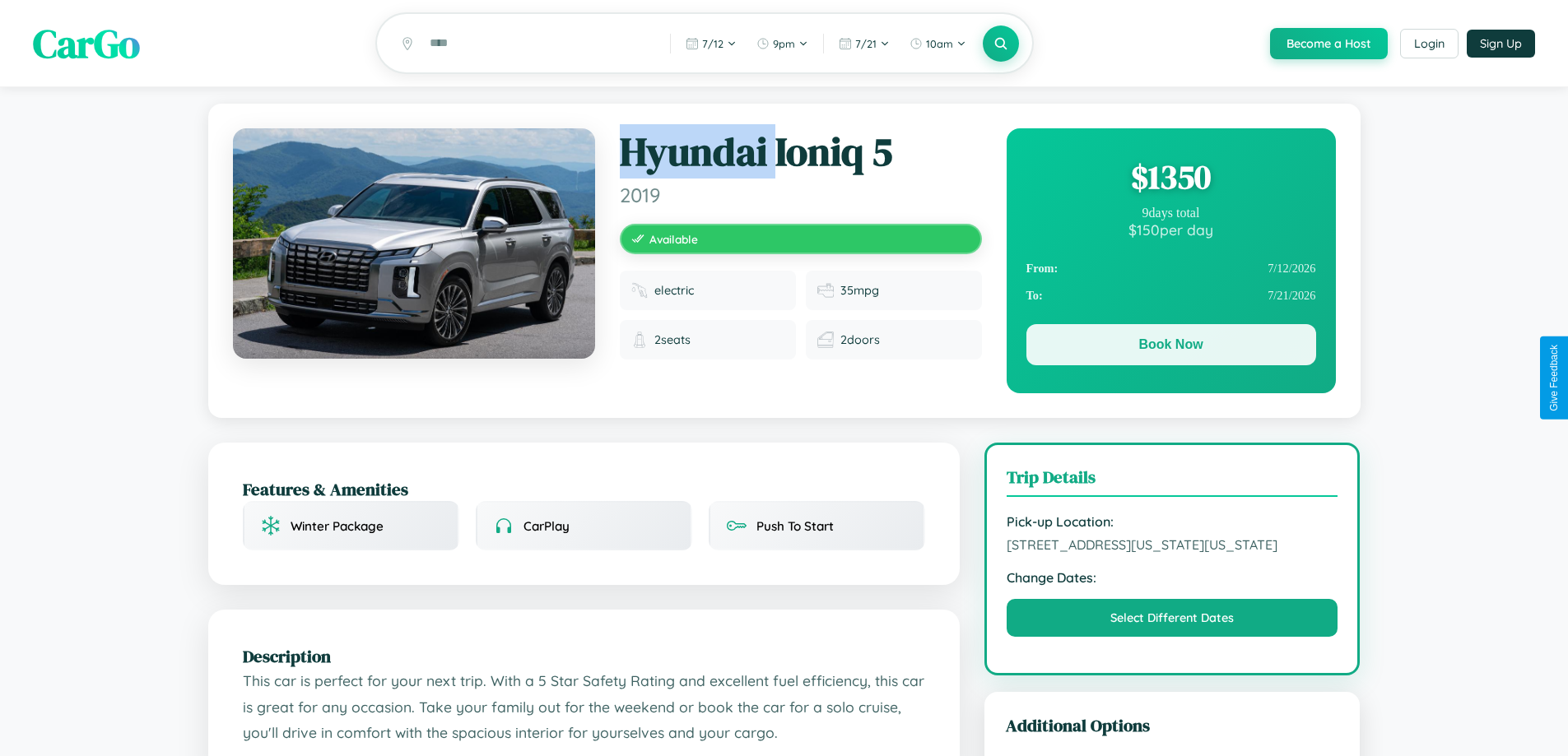
click at [1170, 348] on button "Book Now" at bounding box center [1170, 345] width 290 height 41
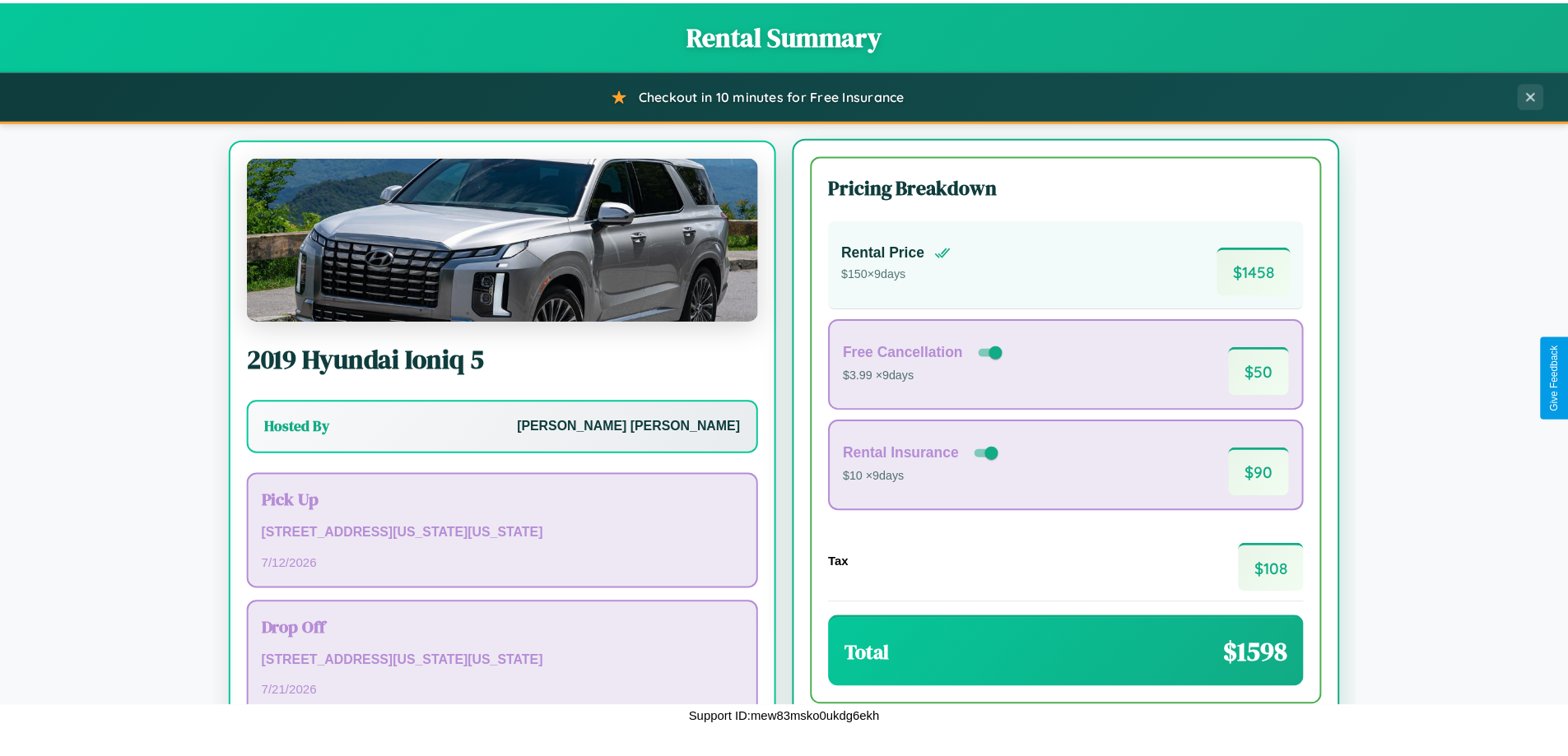
scroll to position [77, 0]
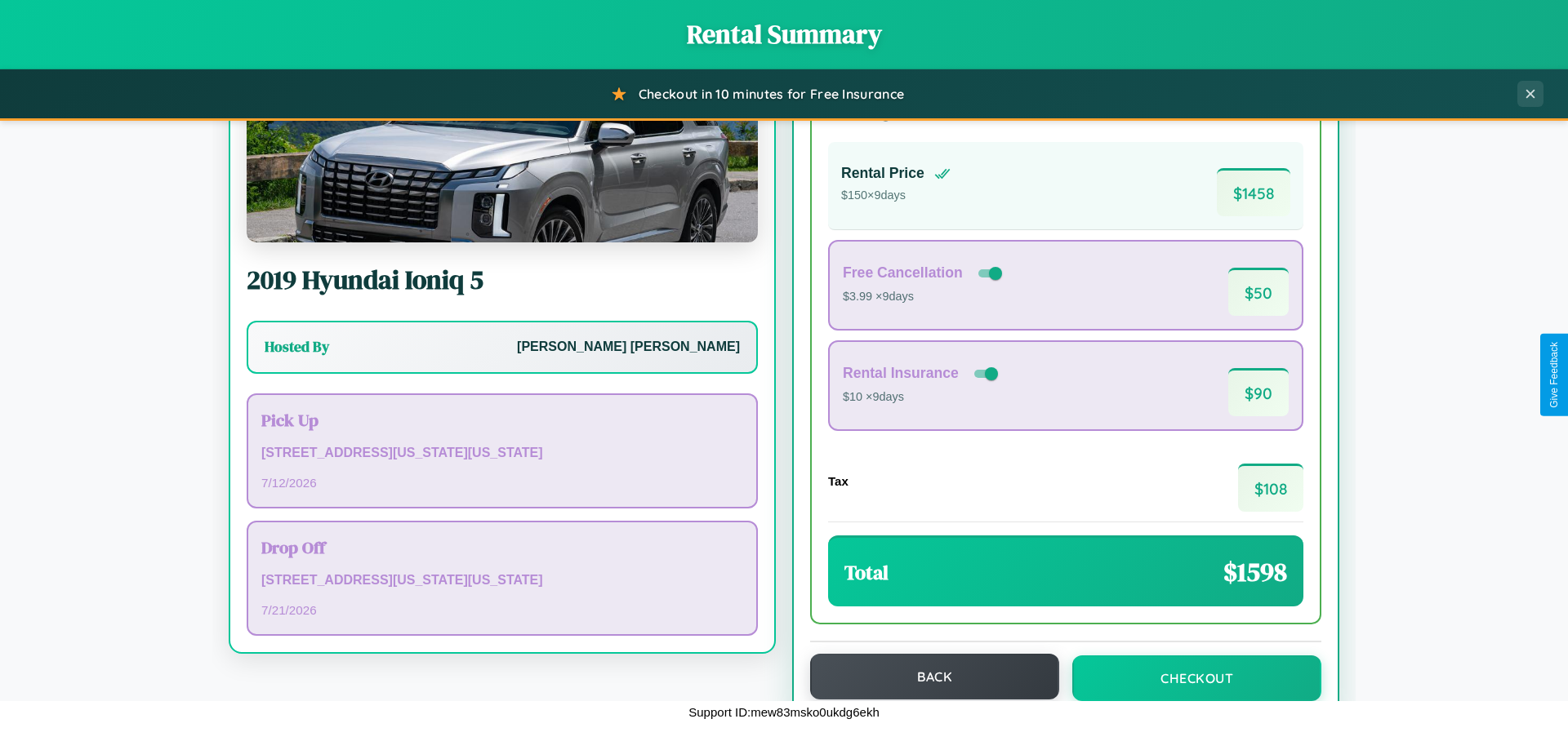
click at [927, 677] on button "Back" at bounding box center [935, 676] width 249 height 46
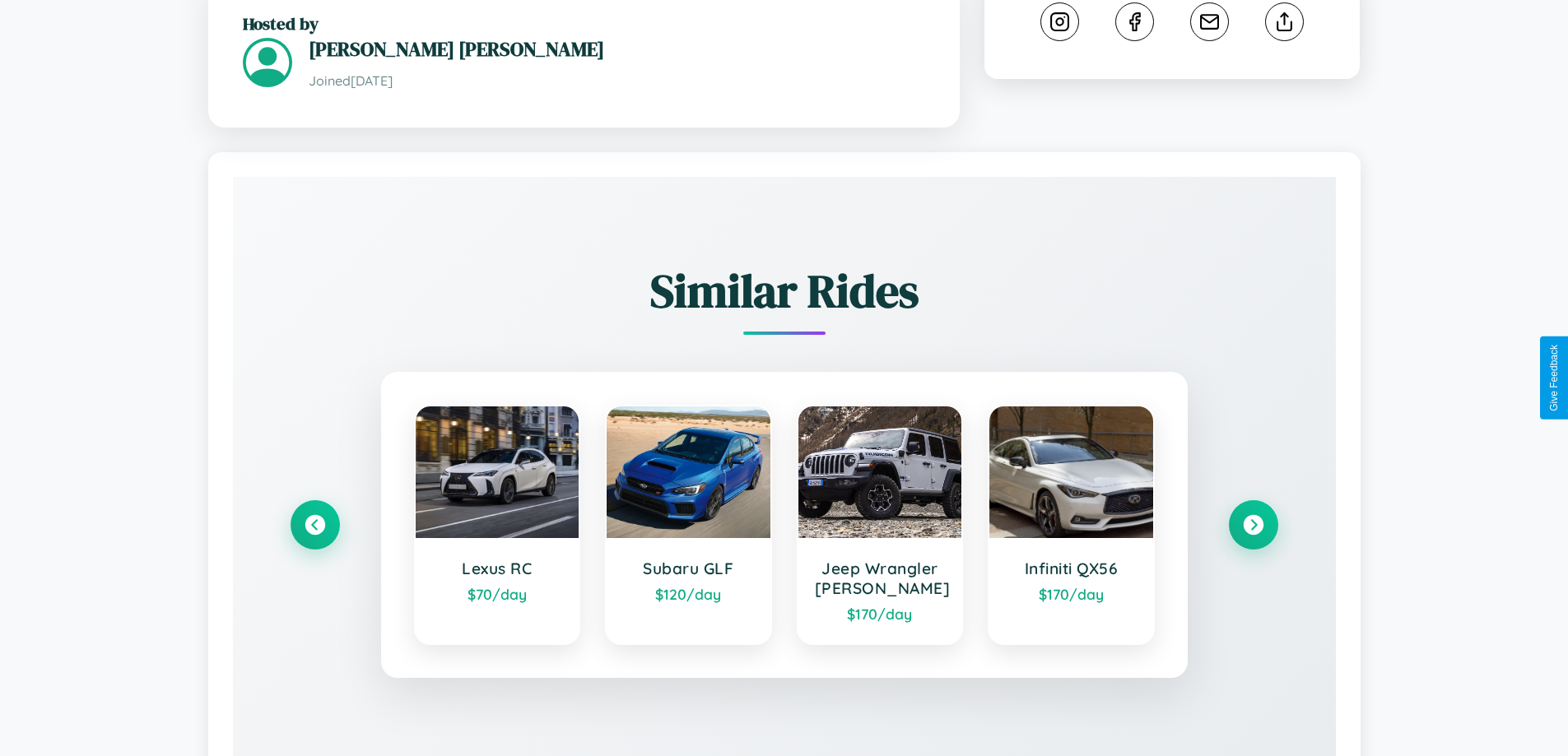
scroll to position [978, 0]
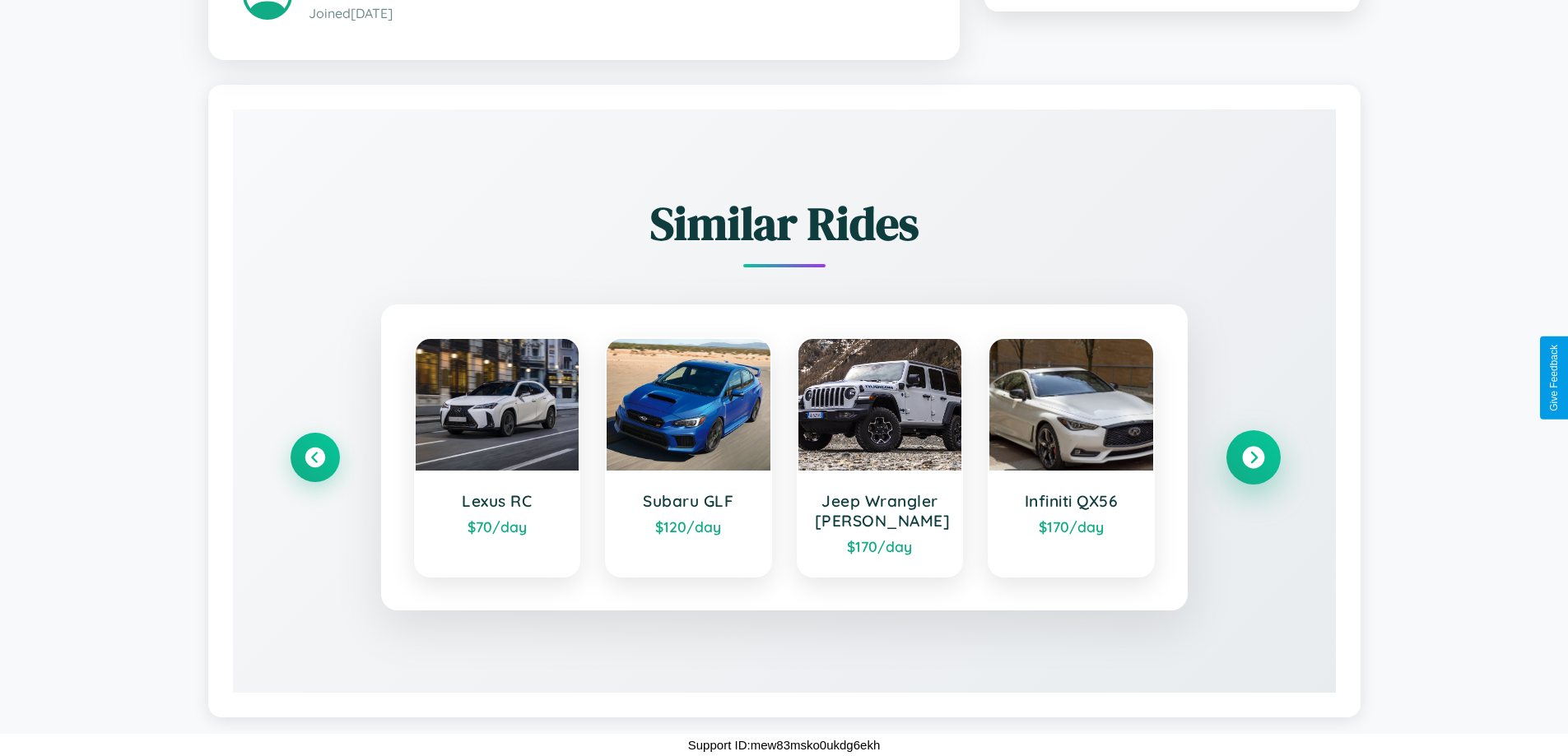
click at [1253, 457] on icon at bounding box center [1253, 458] width 23 height 23
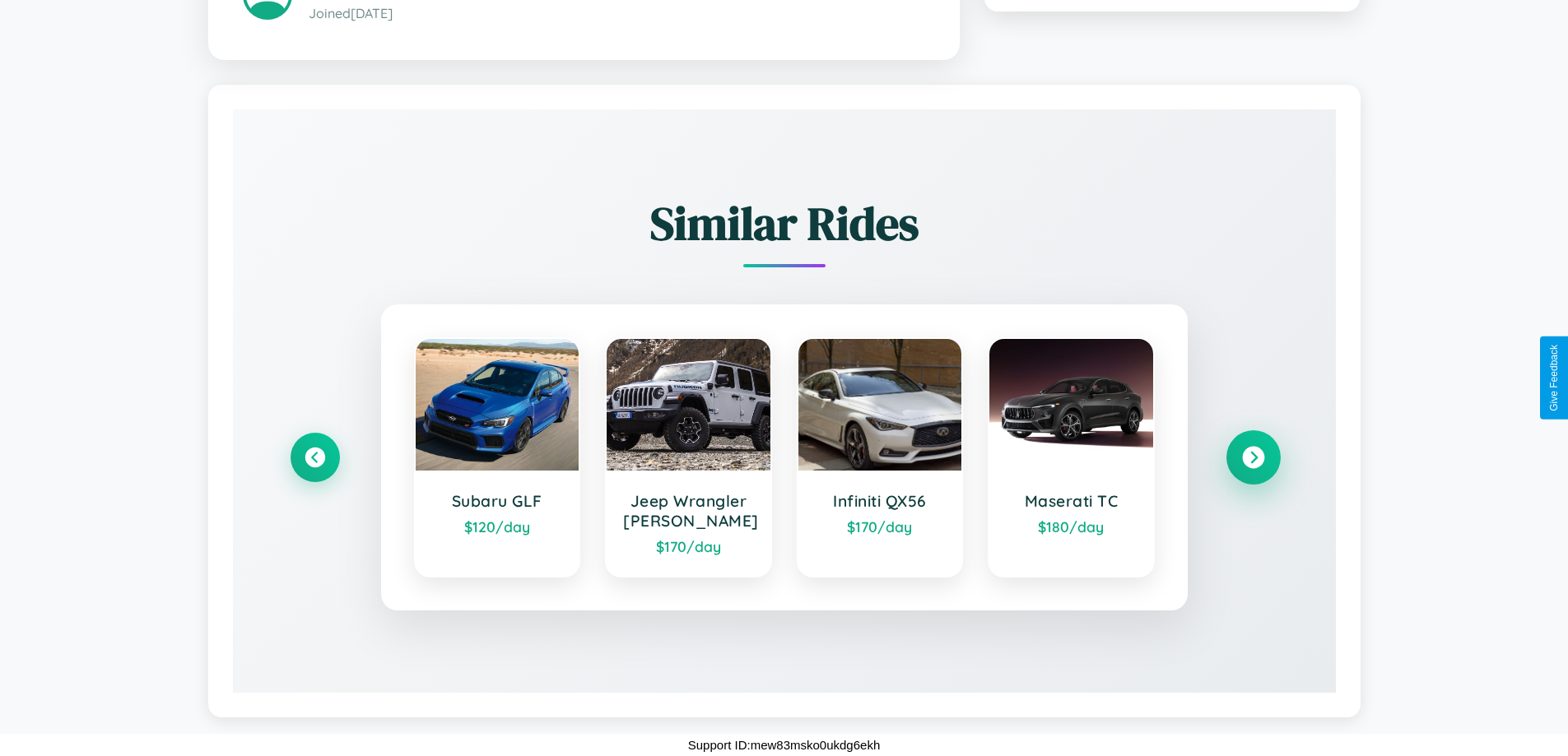
click at [1253, 457] on icon at bounding box center [1253, 458] width 23 height 23
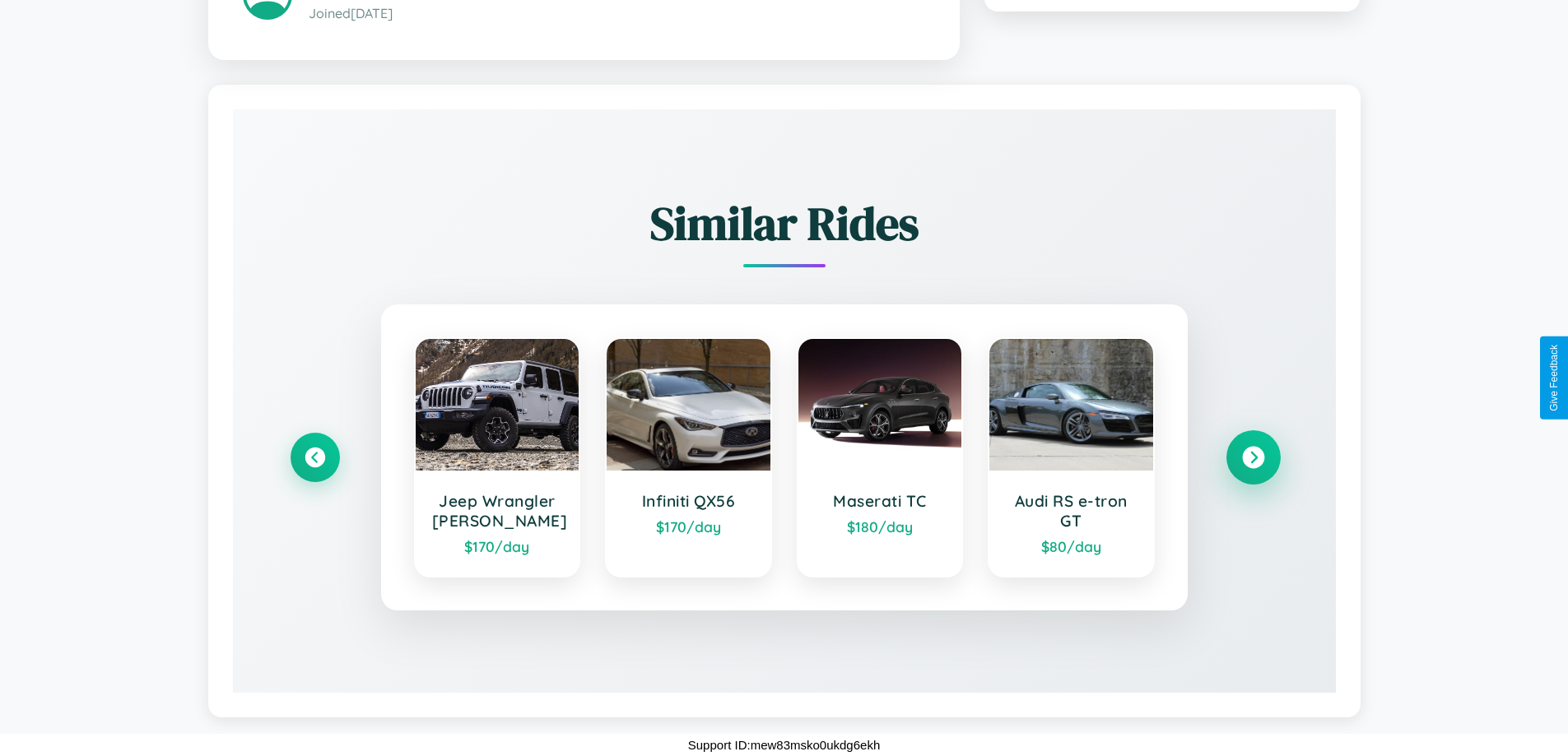
click at [1253, 457] on icon at bounding box center [1253, 458] width 23 height 23
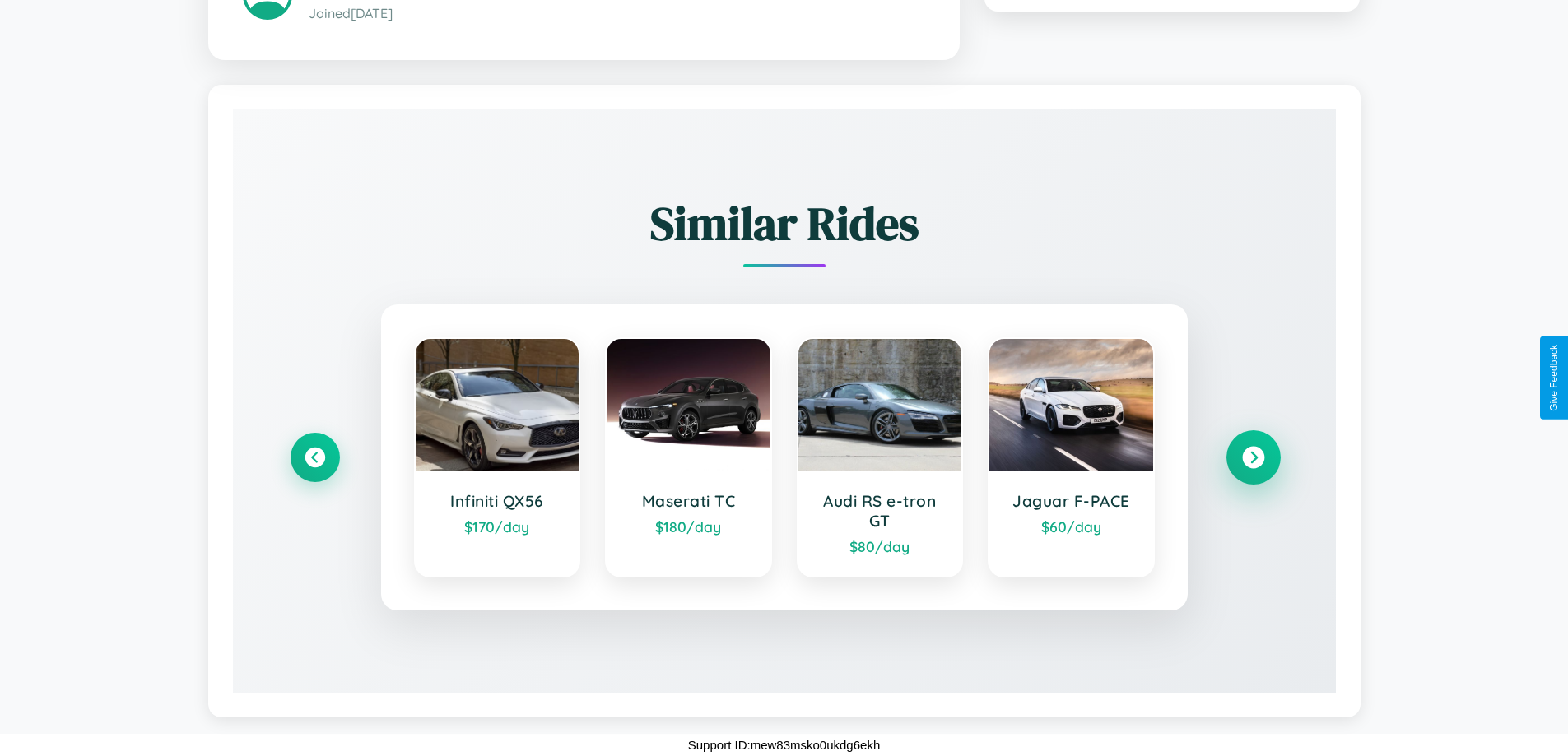
click at [1253, 457] on icon at bounding box center [1253, 458] width 23 height 23
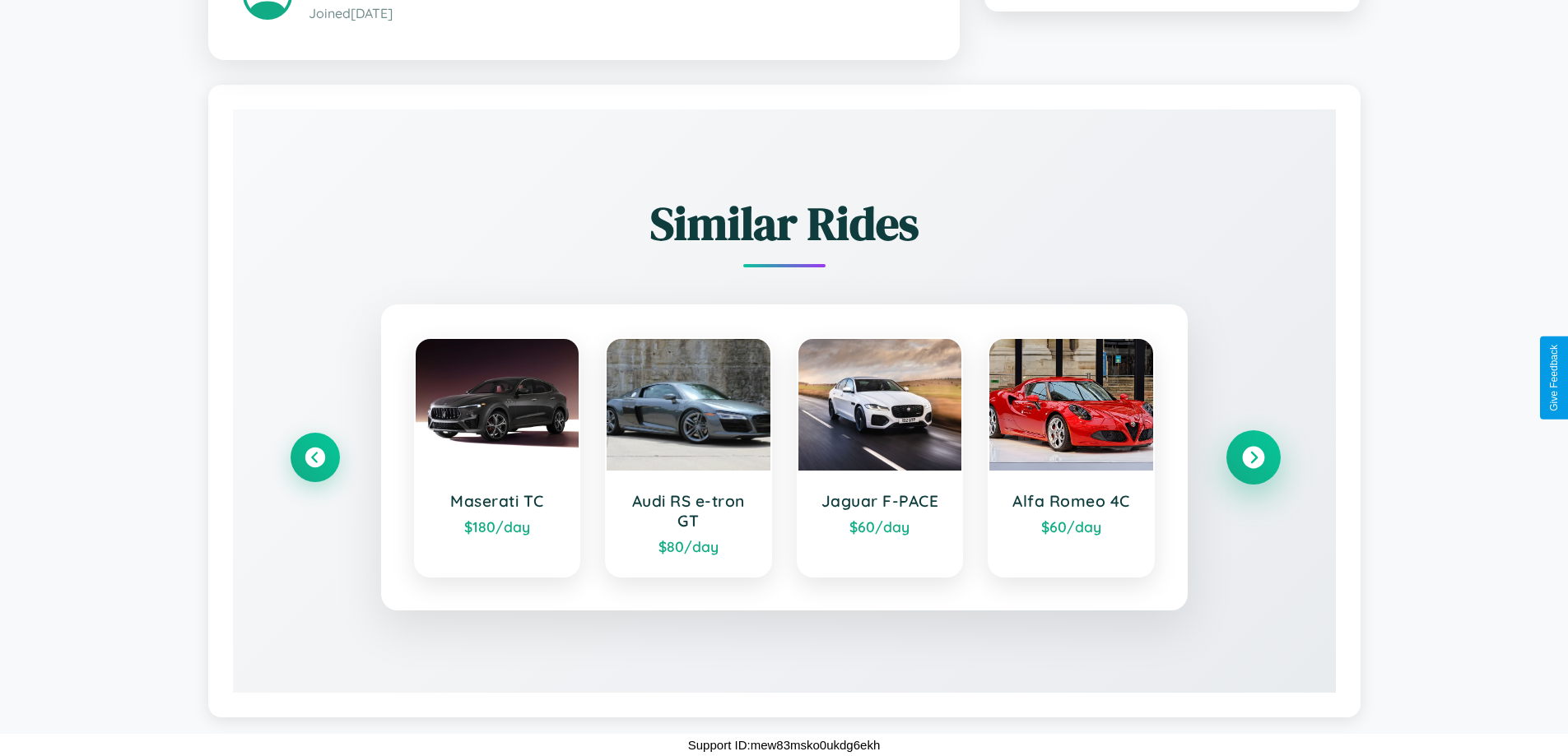
click at [1253, 457] on icon at bounding box center [1253, 458] width 23 height 23
